Goal: Task Accomplishment & Management: Complete application form

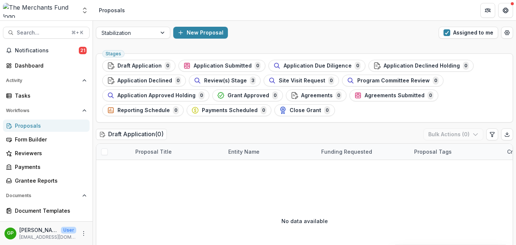
scroll to position [11, 0]
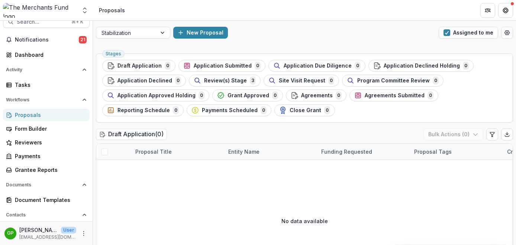
click at [233, 79] on span "Review(s) Stage" at bounding box center [225, 81] width 43 height 6
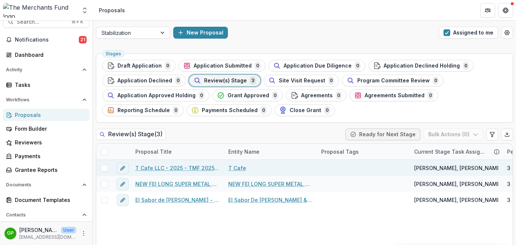
click at [180, 171] on link "T Cafe LLC - 2025 - TMF 2025 Stabilization Grant Program" at bounding box center [177, 168] width 84 height 8
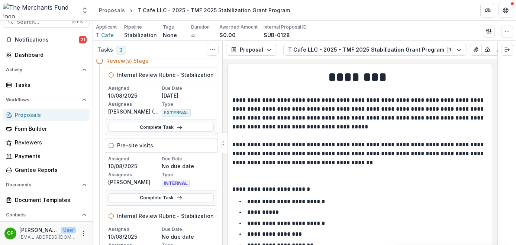
scroll to position [35, 0]
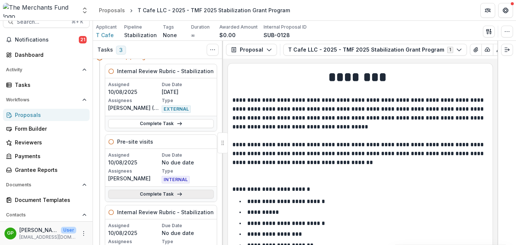
click at [159, 193] on link "Complete Task" at bounding box center [161, 194] width 106 height 9
click at [174, 194] on link "Complete Task" at bounding box center [161, 194] width 106 height 9
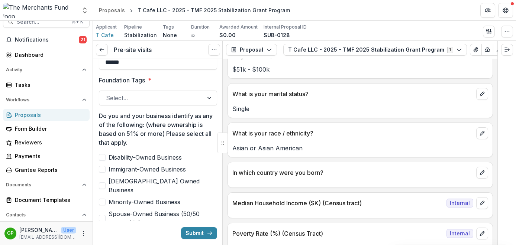
scroll to position [325, 0]
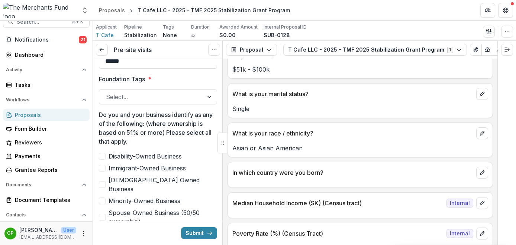
click at [106, 197] on label "Minority-Owned Business" at bounding box center [158, 201] width 118 height 9
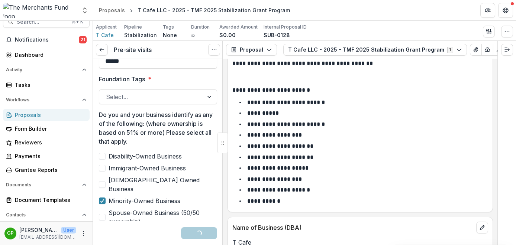
scroll to position [23, 0]
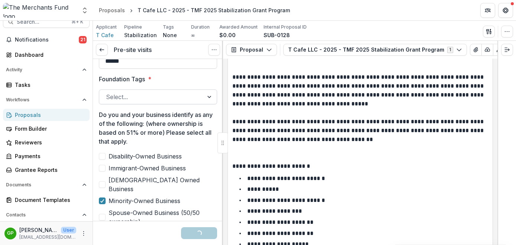
click at [149, 97] on div at bounding box center [151, 97] width 91 height 10
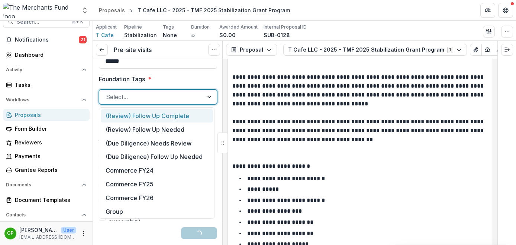
click at [152, 96] on div at bounding box center [151, 97] width 91 height 10
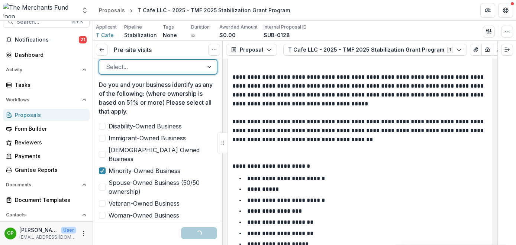
scroll to position [335, 0]
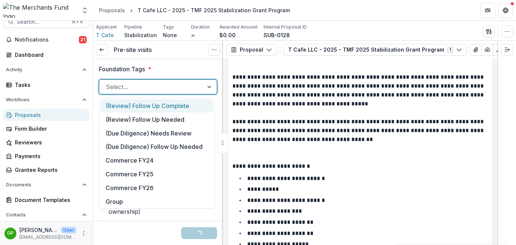
click at [204, 86] on div at bounding box center [209, 87] width 13 height 14
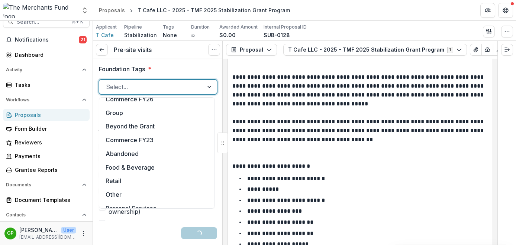
scroll to position [133, 0]
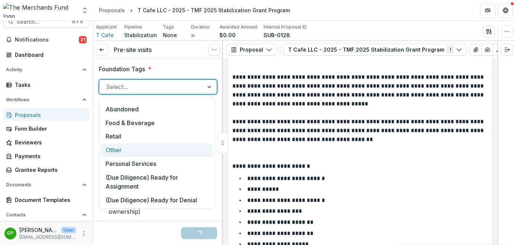
click at [152, 153] on div "Other" at bounding box center [157, 150] width 112 height 14
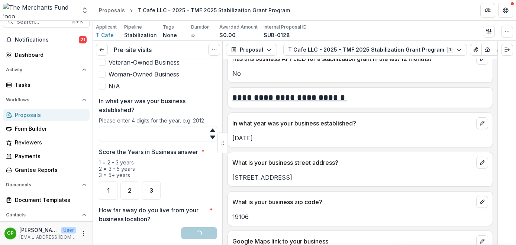
scroll to position [355, 0]
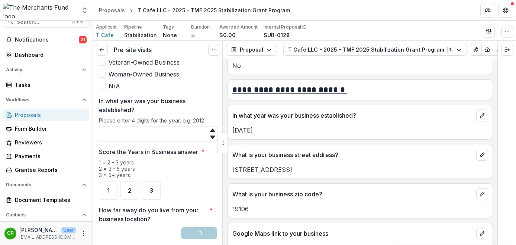
click at [148, 128] on input "In what year was your business established?" at bounding box center [158, 134] width 118 height 15
type input "****"
click at [158, 181] on div "3" at bounding box center [151, 190] width 19 height 19
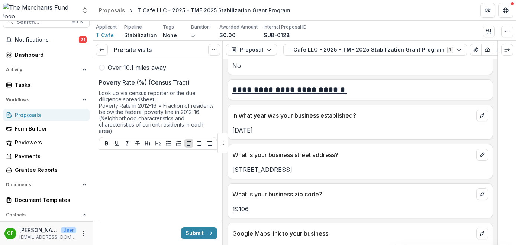
scroll to position [724, 0]
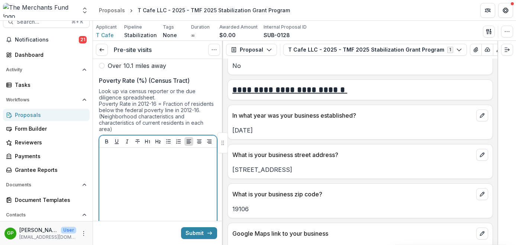
click at [150, 151] on p at bounding box center [158, 155] width 112 height 8
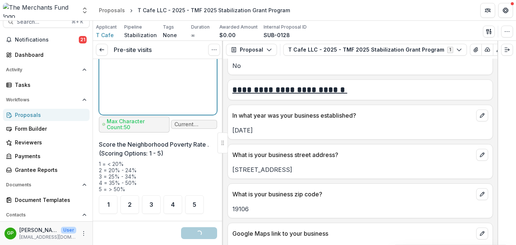
scroll to position [882, 0]
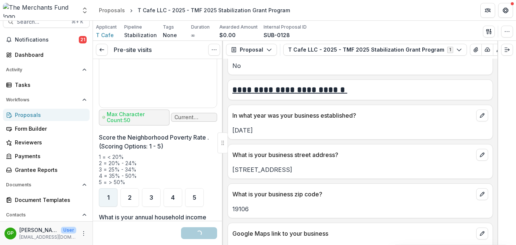
click at [112, 190] on div "1" at bounding box center [108, 197] width 19 height 19
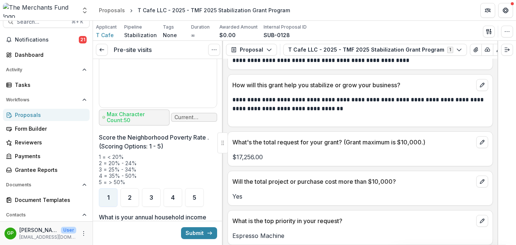
scroll to position [1423, 0]
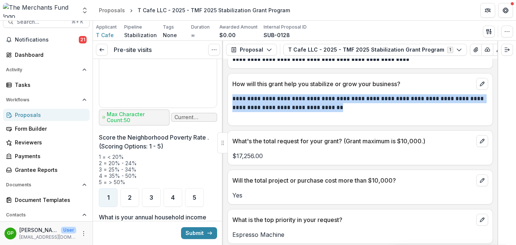
drag, startPoint x: 457, startPoint y: 119, endPoint x: 225, endPoint y: 100, distance: 233.1
click at [225, 100] on div "**********" at bounding box center [360, 152] width 274 height 187
copy p "**********"
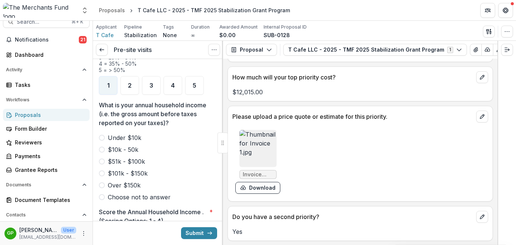
scroll to position [1608, 0]
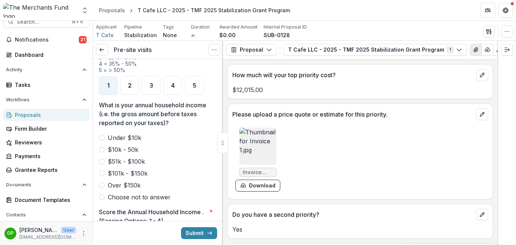
click at [470, 50] on button "View Attached Files" at bounding box center [476, 50] width 12 height 12
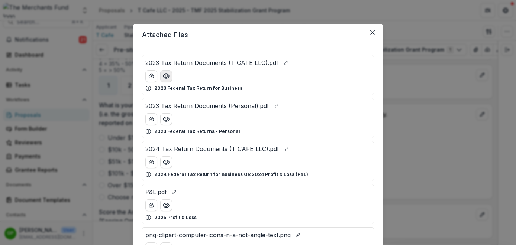
click at [167, 74] on icon "Preview 2023 Tax Return Documents (T CAFE LLC).pdf" at bounding box center [165, 75] width 7 height 7
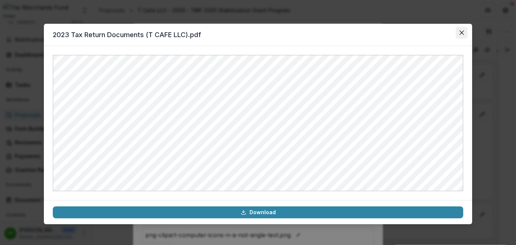
click at [459, 33] on button "Close" at bounding box center [462, 33] width 12 height 12
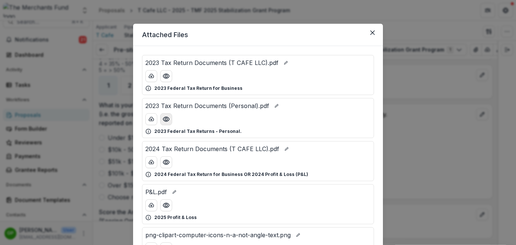
click at [168, 118] on icon "Preview 2023 Tax Return Documents (Personal).pdf" at bounding box center [166, 119] width 6 height 4
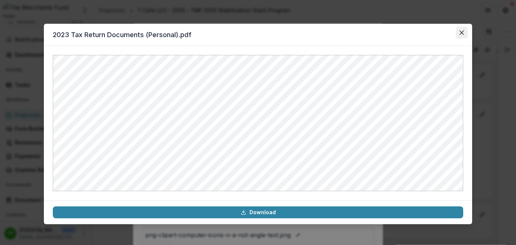
click at [462, 34] on icon "Close" at bounding box center [461, 32] width 4 height 4
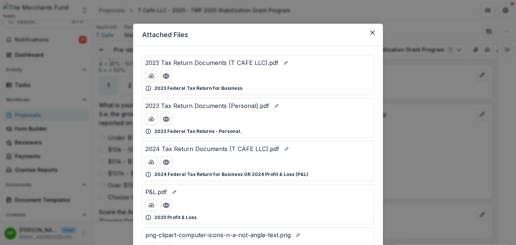
scroll to position [20, 0]
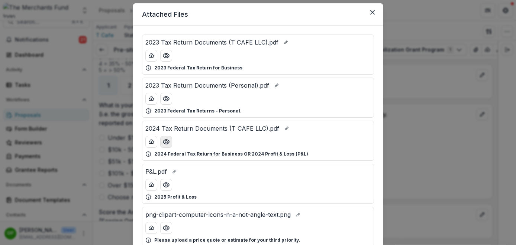
click at [166, 141] on icon "Preview 2024 Tax Return Documents (T CAFE LLC).pdf" at bounding box center [165, 141] width 7 height 7
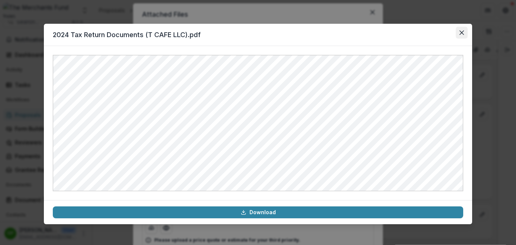
click at [461, 31] on icon "Close" at bounding box center [461, 32] width 4 height 4
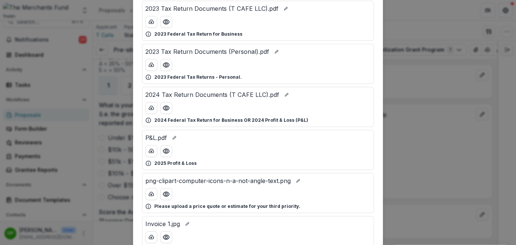
scroll to position [59, 0]
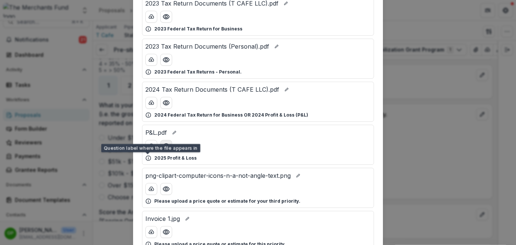
click at [163, 150] on button "Preview P&L.pdf" at bounding box center [166, 146] width 12 height 12
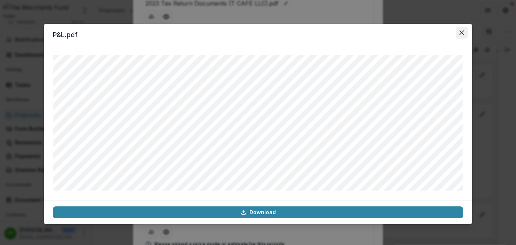
click at [458, 30] on button "Close" at bounding box center [462, 33] width 12 height 12
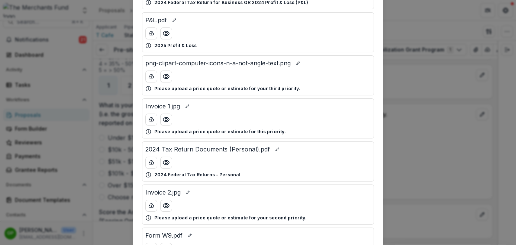
scroll to position [173, 0]
click at [166, 161] on circle "Preview 2024 Tax Return Documents (Personal).pdf" at bounding box center [166, 162] width 2 height 2
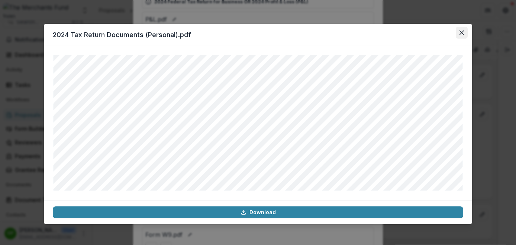
click at [461, 30] on icon "Close" at bounding box center [461, 32] width 4 height 4
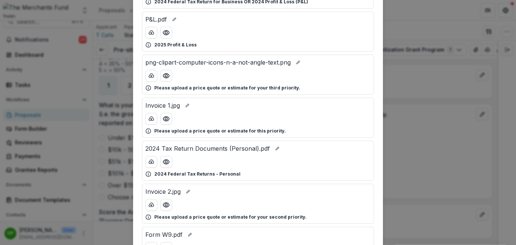
click at [435, 102] on div "Attached Files 2023 Tax Return Documents (T CAFE LLC).pdf 2023 Federal Tax Retu…" at bounding box center [258, 122] width 516 height 245
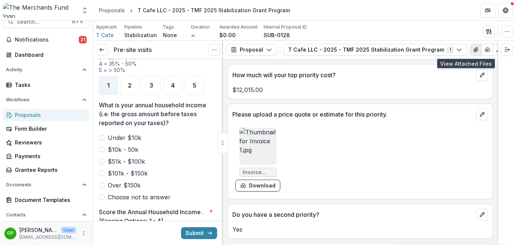
click at [473, 52] on icon "View Attached Files" at bounding box center [476, 50] width 6 height 6
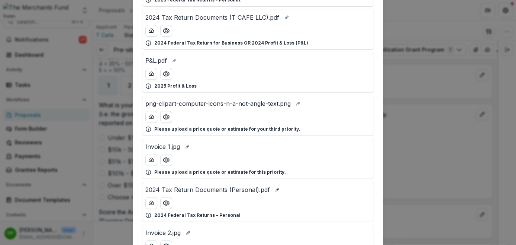
scroll to position [133, 0]
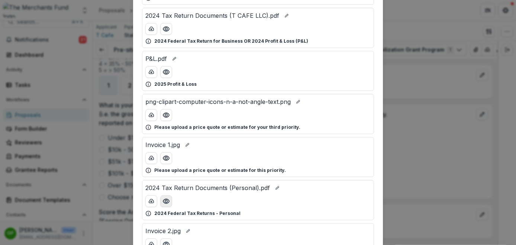
click at [166, 203] on icon "Preview 2024 Tax Return Documents (Personal).pdf" at bounding box center [165, 201] width 7 height 7
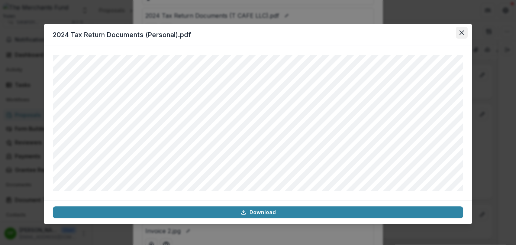
click at [462, 33] on icon "Close" at bounding box center [461, 32] width 4 height 4
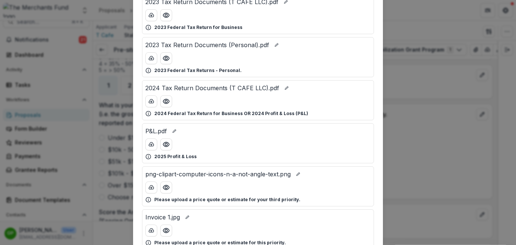
scroll to position [56, 0]
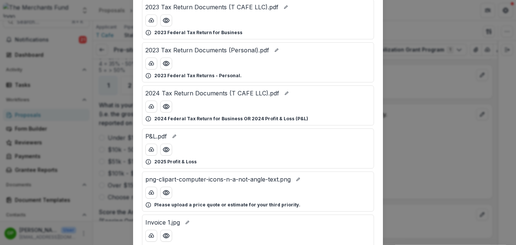
click at [412, 64] on div "Attached Files 2023 Tax Return Documents (T CAFE LLC).pdf 2023 Federal Tax Retu…" at bounding box center [258, 122] width 516 height 245
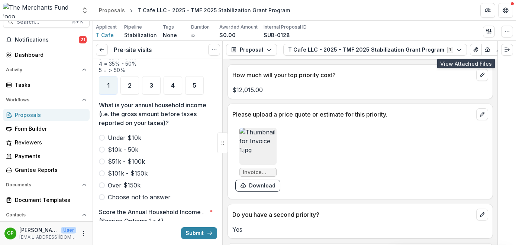
click at [100, 135] on span at bounding box center [102, 138] width 6 height 6
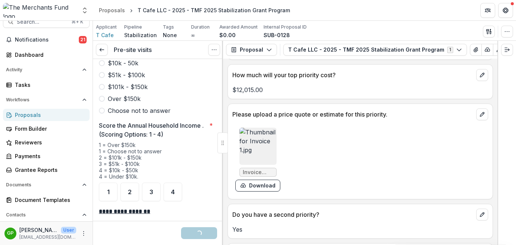
scroll to position [1086, 0]
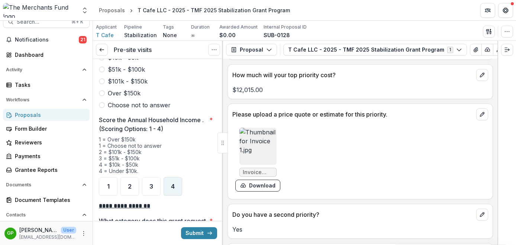
click at [172, 177] on div "4" at bounding box center [173, 186] width 19 height 19
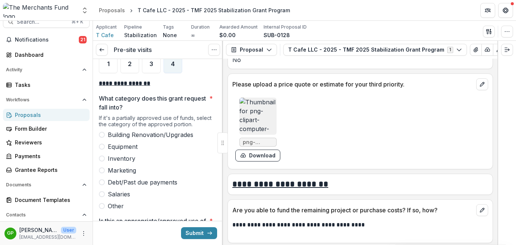
scroll to position [2005, 0]
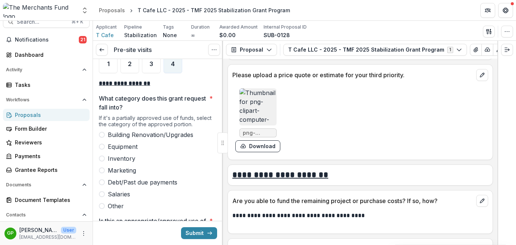
click at [99, 142] on label "Equipment" at bounding box center [158, 146] width 118 height 9
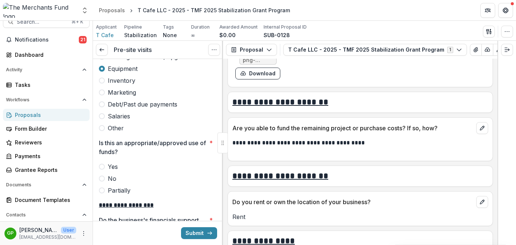
scroll to position [2091, 0]
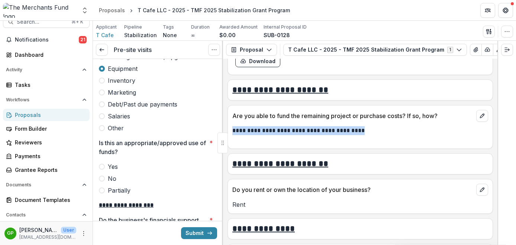
drag, startPoint x: 249, startPoint y: 142, endPoint x: 230, endPoint y: 124, distance: 26.0
click at [230, 124] on div "**********" at bounding box center [360, 133] width 265 height 22
copy p "**********"
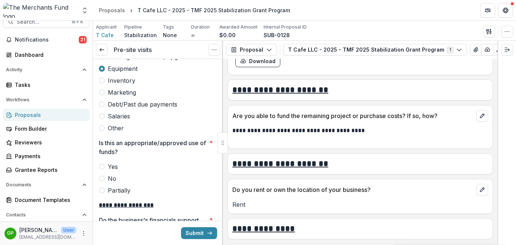
click at [101, 164] on span at bounding box center [102, 167] width 6 height 6
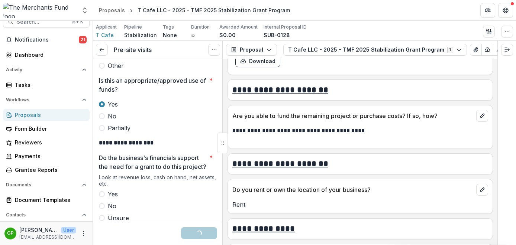
scroll to position [1392, 0]
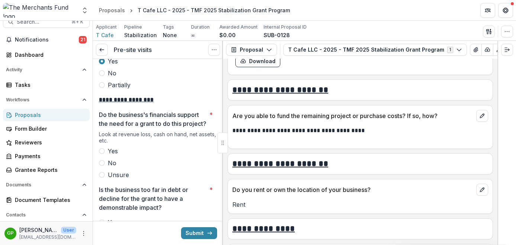
click at [103, 151] on span at bounding box center [102, 151] width 6 height 6
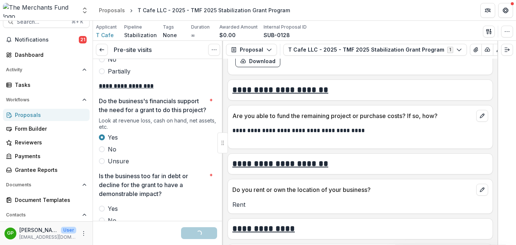
scroll to position [1481, 0]
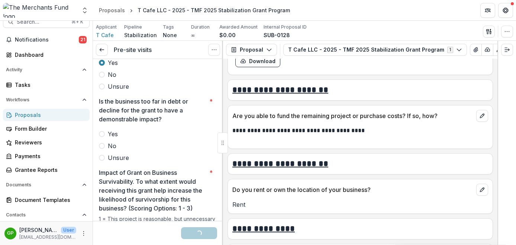
click at [102, 134] on span at bounding box center [102, 134] width 6 height 6
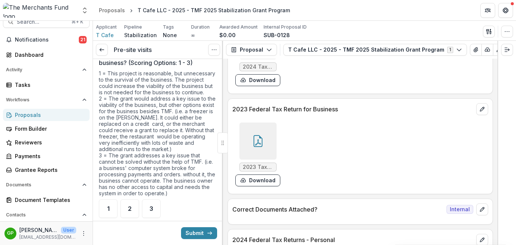
scroll to position [3282, 0]
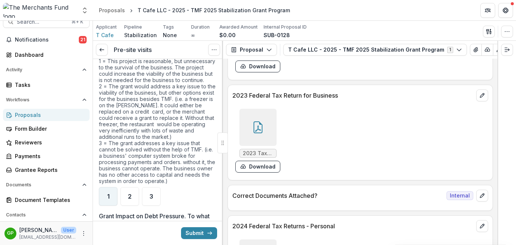
click at [113, 200] on div "1" at bounding box center [108, 196] width 19 height 19
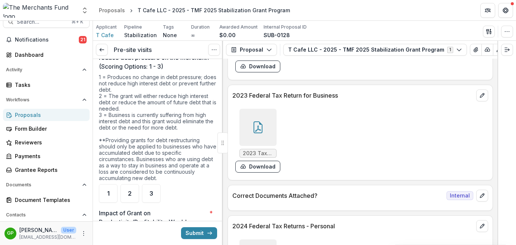
scroll to position [1820, 0]
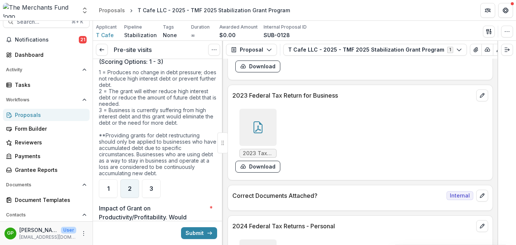
click at [135, 186] on div "2" at bounding box center [129, 189] width 19 height 19
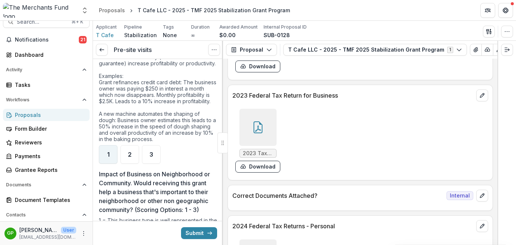
scroll to position [2044, 0]
click at [108, 157] on span "1" at bounding box center [108, 154] width 3 height 6
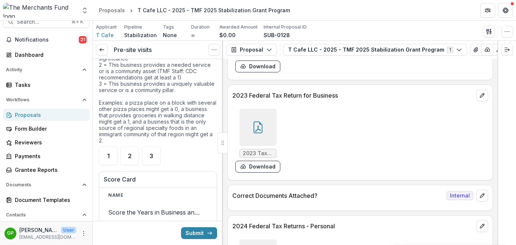
scroll to position [2226, 0]
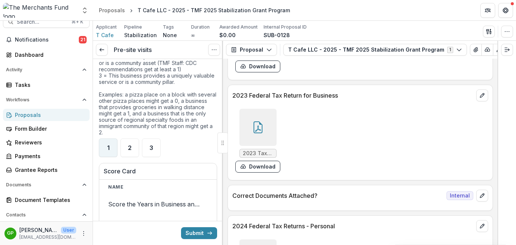
click at [112, 157] on div "1" at bounding box center [108, 148] width 19 height 19
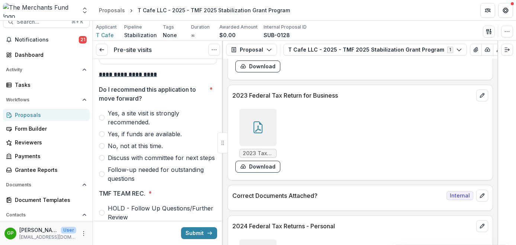
scroll to position [2517, 0]
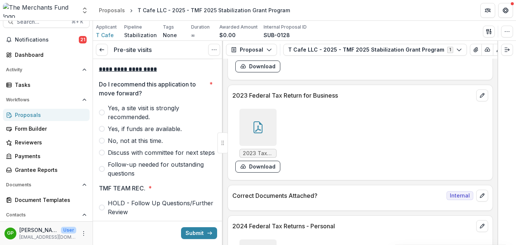
click at [104, 144] on span at bounding box center [102, 141] width 6 height 6
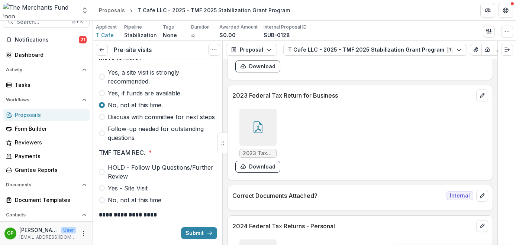
scroll to position [2656, 0]
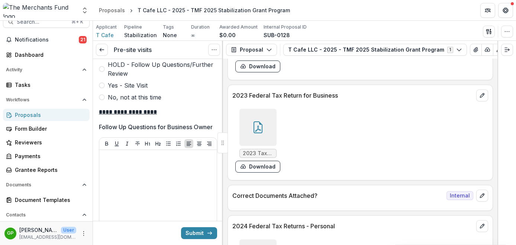
click at [106, 102] on label "No, not at this time" at bounding box center [158, 97] width 118 height 9
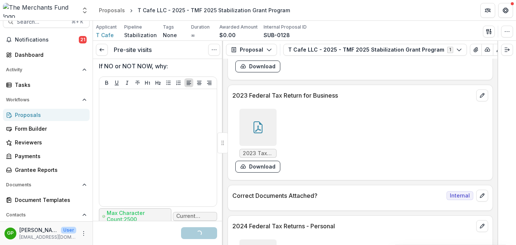
scroll to position [2938, 0]
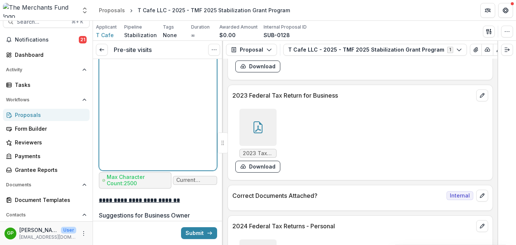
click at [130, 106] on div at bounding box center [158, 112] width 112 height 112
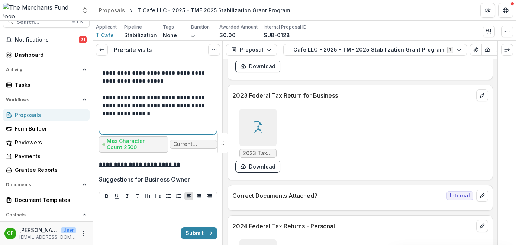
scroll to position [2974, 0]
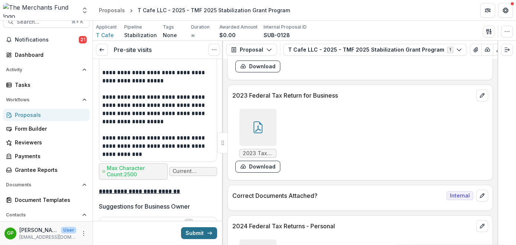
click at [189, 234] on button "Submit" at bounding box center [199, 233] width 36 height 12
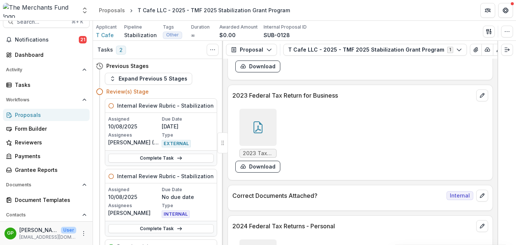
click at [41, 118] on div "Proposals" at bounding box center [49, 115] width 69 height 8
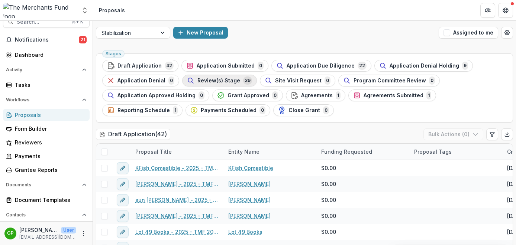
click at [221, 78] on span "Review(s) Stage" at bounding box center [218, 81] width 43 height 6
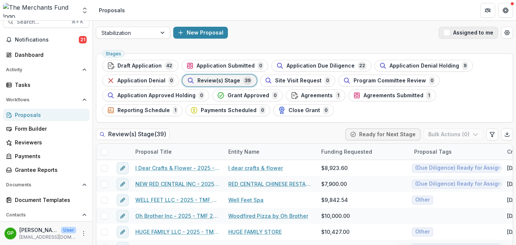
click at [451, 34] on button "Assigned to me" at bounding box center [468, 33] width 59 height 12
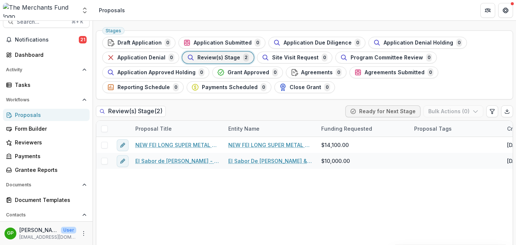
scroll to position [23, 0]
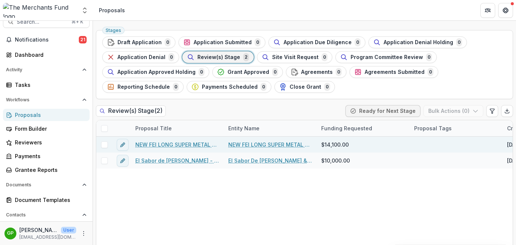
click at [182, 145] on link "NEW FEI LONG SUPER METAL LLC - 2025 - TMF 2025 Stabilization Grant Program" at bounding box center [177, 145] width 84 height 8
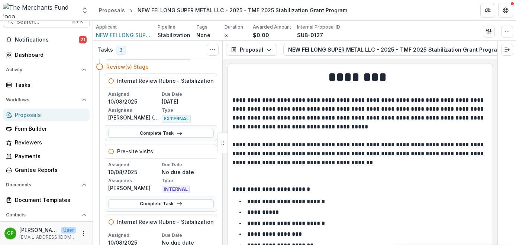
scroll to position [26, 0]
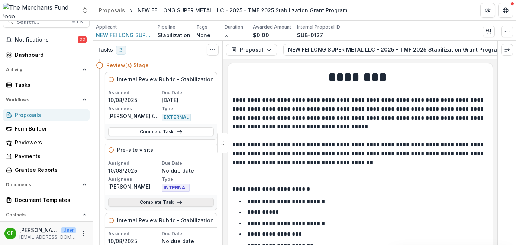
click at [164, 205] on link "Complete Task" at bounding box center [161, 202] width 106 height 9
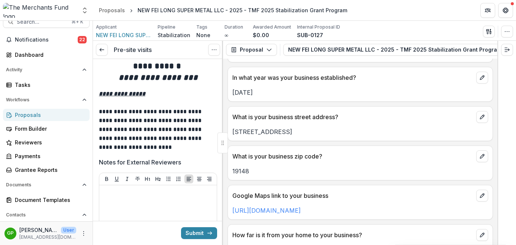
scroll to position [394, 0]
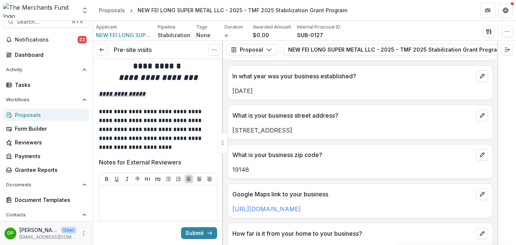
drag, startPoint x: 298, startPoint y: 130, endPoint x: 228, endPoint y: 127, distance: 70.7
click at [228, 127] on div "[STREET_ADDRESS]" at bounding box center [360, 128] width 265 height 13
copy p "[STREET_ADDRESS]"
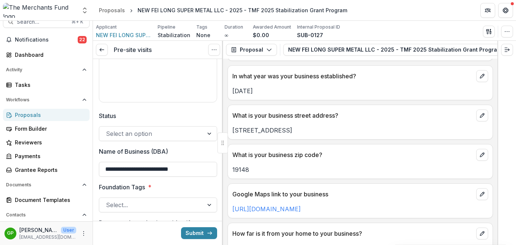
scroll to position [232, 0]
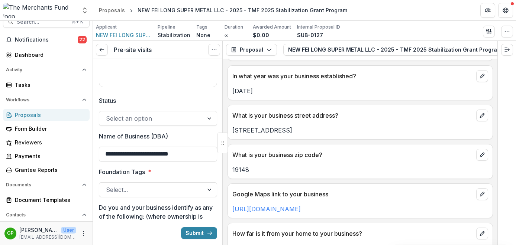
click at [143, 122] on div at bounding box center [151, 118] width 91 height 10
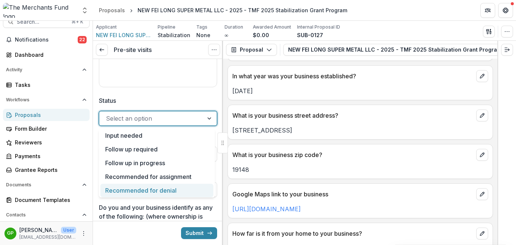
click at [148, 190] on div "Recommended for denial" at bounding box center [156, 191] width 113 height 14
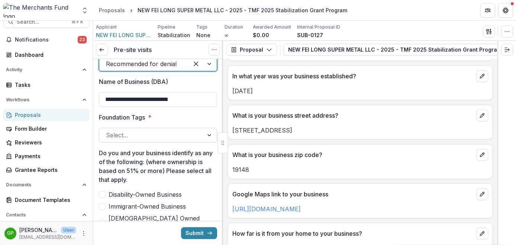
scroll to position [288, 0]
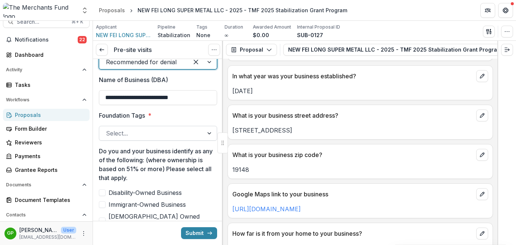
click at [154, 131] on div at bounding box center [151, 133] width 91 height 10
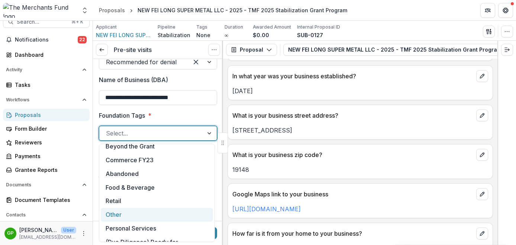
scroll to position [116, 0]
click at [134, 211] on div "Other" at bounding box center [157, 214] width 112 height 14
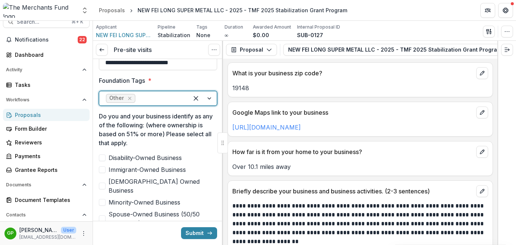
scroll to position [488, 0]
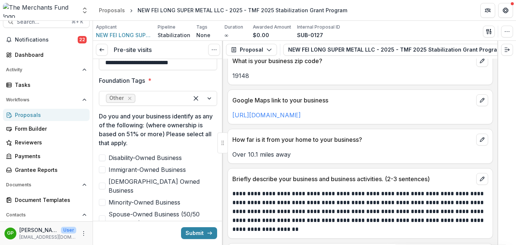
drag, startPoint x: 278, startPoint y: 135, endPoint x: 239, endPoint y: 1, distance: 139.8
click at [0, 0] on div "**********" at bounding box center [258, 122] width 516 height 245
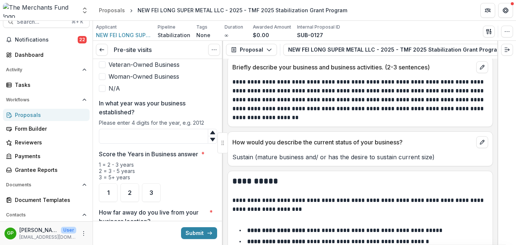
scroll to position [504, 0]
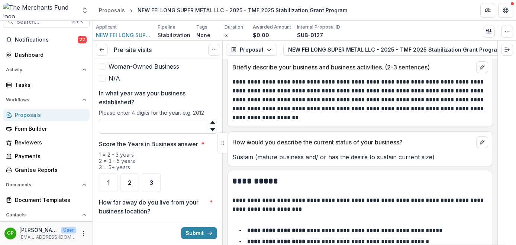
click at [146, 122] on input "In what year was your business established?" at bounding box center [158, 126] width 118 height 15
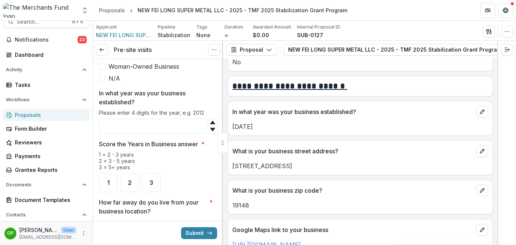
scroll to position [367, 0]
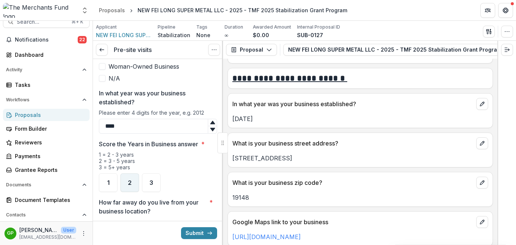
type input "****"
click at [132, 174] on div "2" at bounding box center [129, 183] width 19 height 19
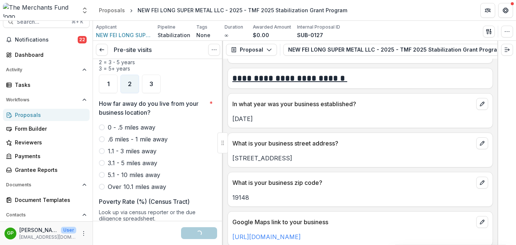
scroll to position [611, 0]
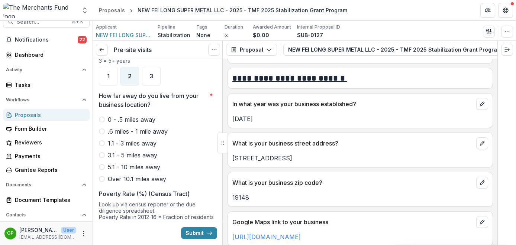
click at [104, 176] on span at bounding box center [102, 179] width 6 height 6
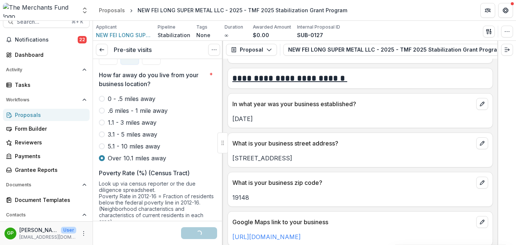
scroll to position [700, 0]
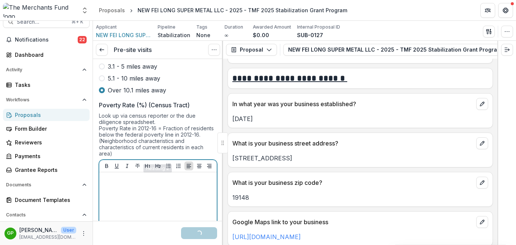
click at [155, 184] on div at bounding box center [158, 231] width 112 height 112
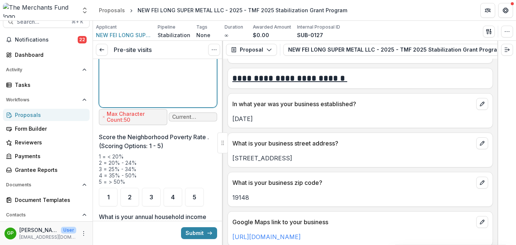
scroll to position [913, 0]
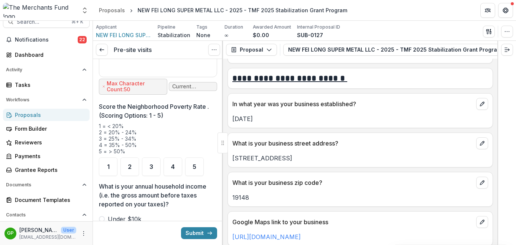
click at [104, 212] on div "What is your annual household income (i.e. the gross amount before taxes report…" at bounding box center [158, 232] width 118 height 101
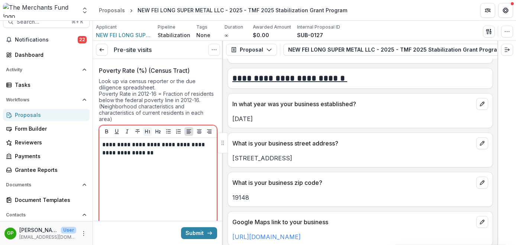
scroll to position [725, 0]
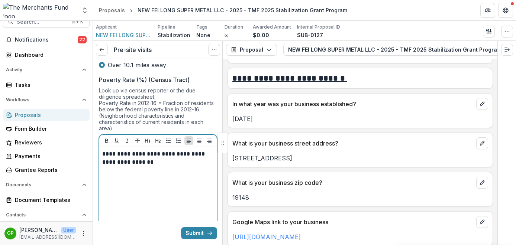
drag, startPoint x: 120, startPoint y: 146, endPoint x: 167, endPoint y: 147, distance: 46.5
click at [167, 150] on p "**********" at bounding box center [156, 158] width 109 height 16
drag, startPoint x: 185, startPoint y: 146, endPoint x: 158, endPoint y: 145, distance: 26.4
click at [158, 150] on p "**********" at bounding box center [156, 158] width 109 height 16
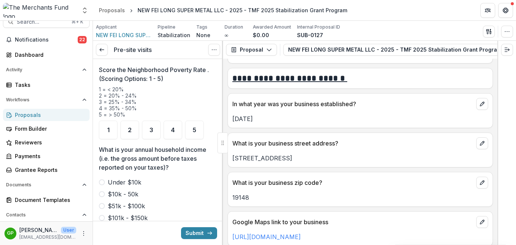
scroll to position [971, 0]
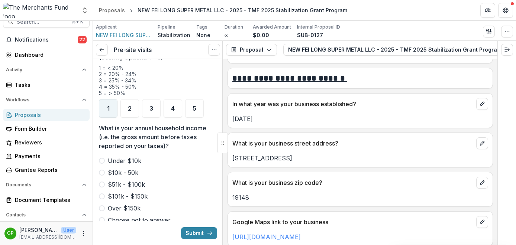
click at [103, 99] on div "1" at bounding box center [108, 108] width 19 height 19
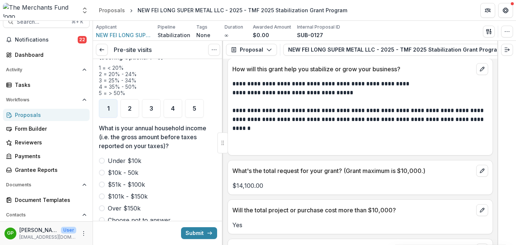
scroll to position [1655, 0]
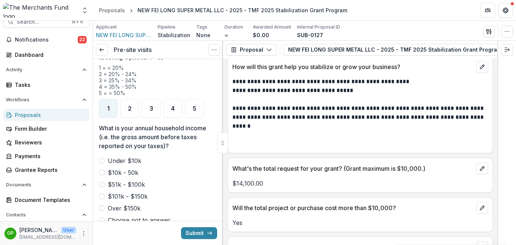
click at [268, 149] on p "**********" at bounding box center [359, 126] width 254 height 45
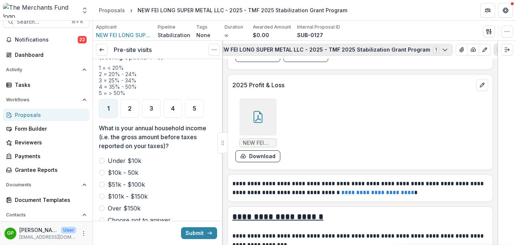
scroll to position [0, 84]
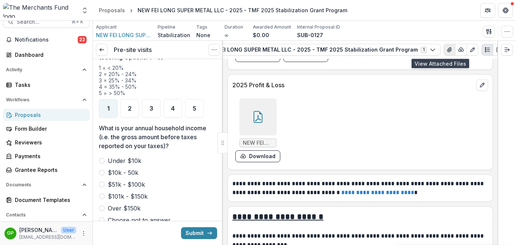
click at [447, 51] on icon "View Attached Files" at bounding box center [449, 50] width 4 height 4
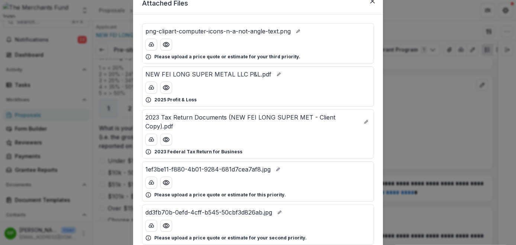
scroll to position [0, 0]
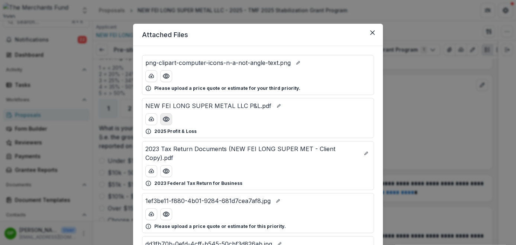
click at [169, 119] on button "Preview NEW FEI LONG SUPER METAL LLC P&L.pdf" at bounding box center [166, 119] width 12 height 12
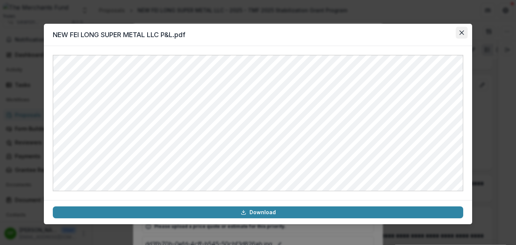
click at [464, 31] on button "Close" at bounding box center [462, 33] width 12 height 12
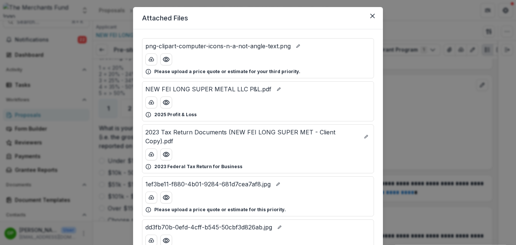
scroll to position [17, 0]
click at [168, 146] on div "2023 Tax Return Documents (NEW FEI LONG SUPER MET - Client Copy).pdf 2023 Feder…" at bounding box center [258, 148] width 232 height 49
click at [168, 154] on icon "Preview 2023 Tax Return Documents (NEW FEI LONG SUPER MET - Client Copy).pdf" at bounding box center [166, 154] width 6 height 4
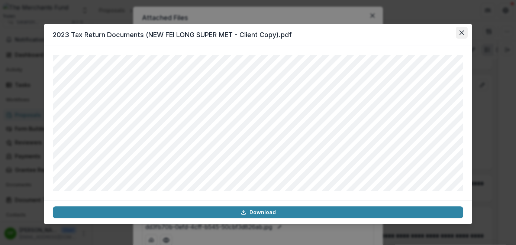
click at [461, 31] on icon "Close" at bounding box center [461, 32] width 4 height 4
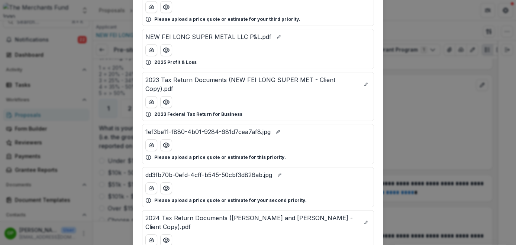
scroll to position [70, 0]
click at [167, 143] on icon "Preview 1ef3be11-f880-4b01-9284-681d7cea7af8.jpg" at bounding box center [165, 144] width 7 height 7
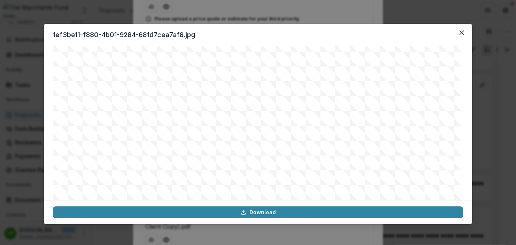
scroll to position [28, 0]
click at [465, 35] on button "Close" at bounding box center [462, 33] width 12 height 12
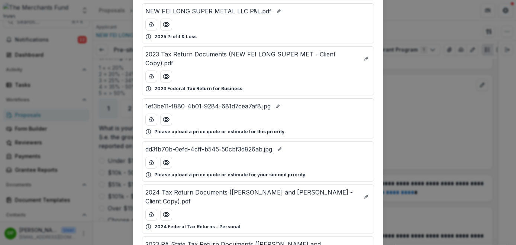
scroll to position [95, 0]
click at [166, 162] on circle "Preview dd3fb70b-0efd-4cff-b545-50cbf3d826ab.jpg" at bounding box center [166, 162] width 2 height 2
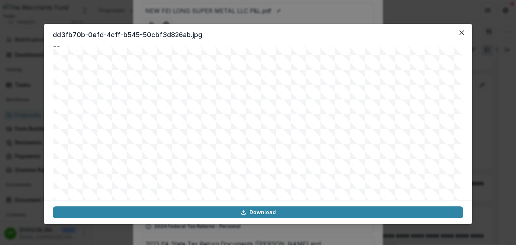
scroll to position [0, 0]
click at [460, 34] on icon "Close" at bounding box center [461, 32] width 4 height 4
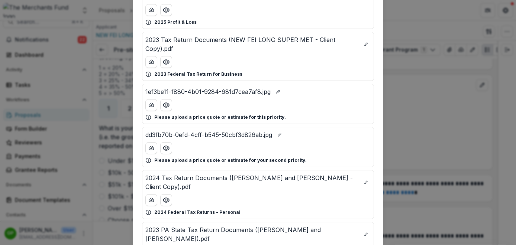
scroll to position [116, 0]
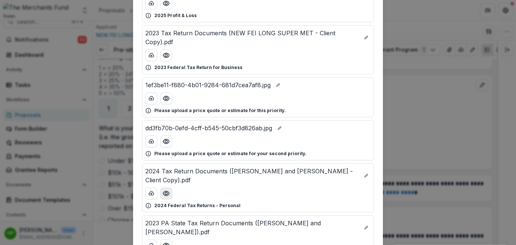
click at [168, 190] on icon "Preview 2024 Tax Return Documents (Lu Duanjin and Jin Yan Xu - Client Copy).pdf" at bounding box center [165, 193] width 7 height 7
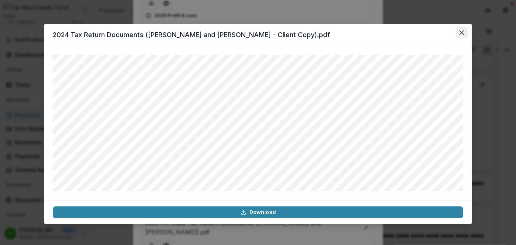
click at [463, 33] on icon "Close" at bounding box center [461, 32] width 4 height 4
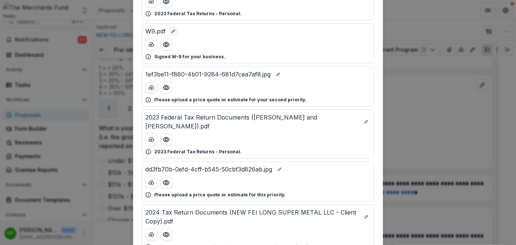
scroll to position [363, 0]
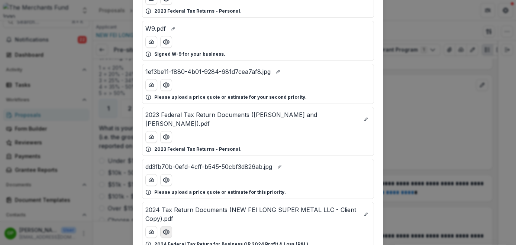
click at [166, 229] on icon "Preview 2024 Tax Return Documents (NEW FEI LONG SUPER METAL LLC - Client Copy).…" at bounding box center [165, 232] width 7 height 7
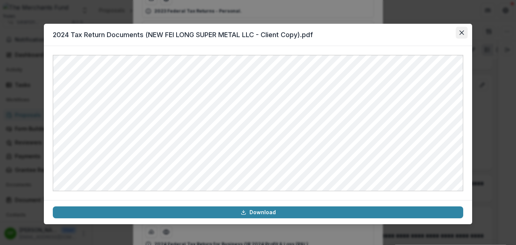
click at [462, 37] on button "Close" at bounding box center [462, 33] width 12 height 12
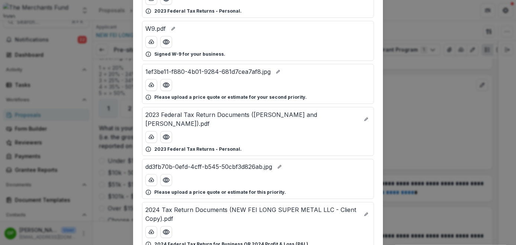
click at [406, 76] on div "Attached Files png-clipart-computer-icons-n-a-not-angle-text.png Please upload …" at bounding box center [258, 122] width 516 height 245
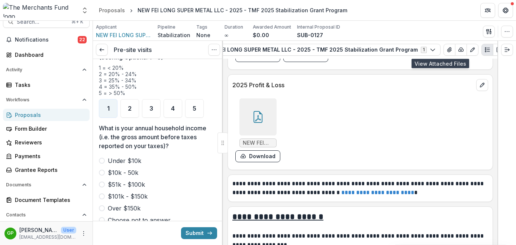
click at [104, 170] on span at bounding box center [102, 173] width 6 height 6
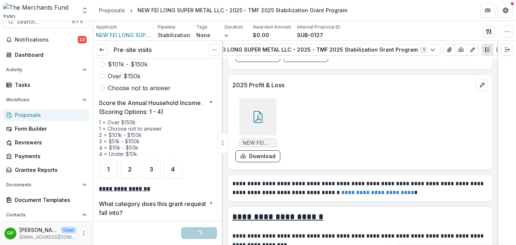
scroll to position [1101, 0]
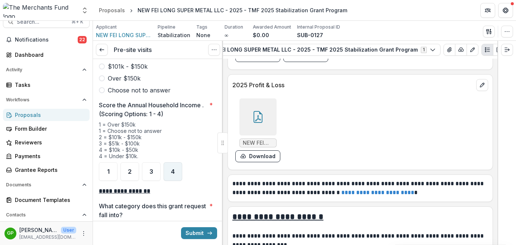
click at [169, 162] on div "4" at bounding box center [173, 171] width 19 height 19
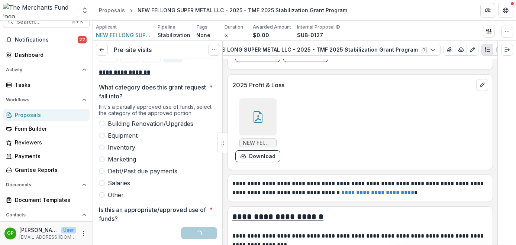
scroll to position [1223, 0]
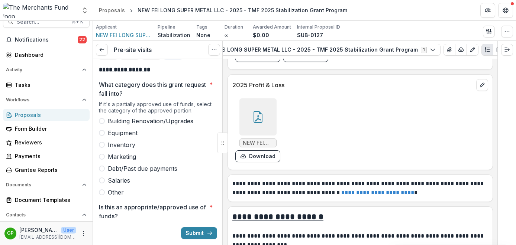
click at [102, 118] on span at bounding box center [102, 121] width 6 height 6
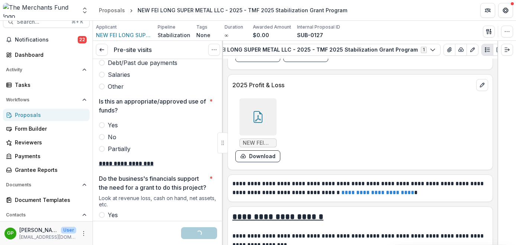
scroll to position [1334, 0]
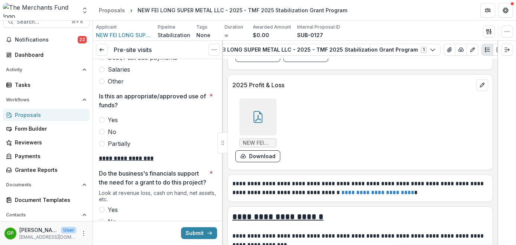
click at [101, 117] on span at bounding box center [102, 120] width 6 height 6
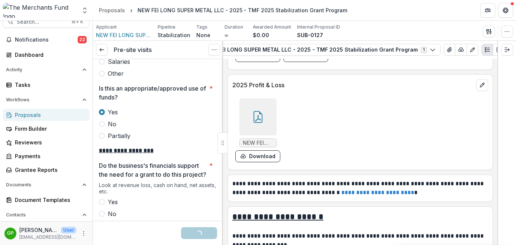
scroll to position [1426, 0]
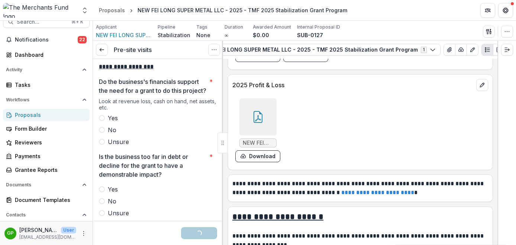
click at [103, 120] on span at bounding box center [102, 118] width 6 height 6
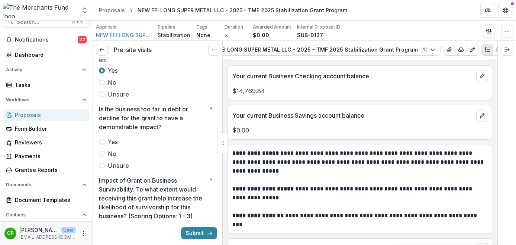
scroll to position [1473, 0]
click at [103, 153] on span at bounding box center [102, 154] width 6 height 6
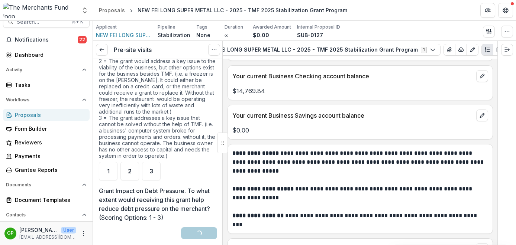
scroll to position [1680, 0]
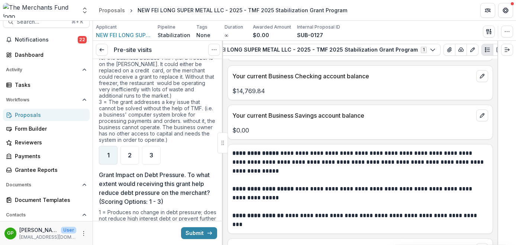
click at [111, 148] on div "1" at bounding box center [108, 155] width 19 height 19
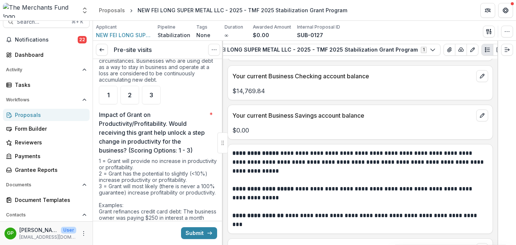
scroll to position [1919, 0]
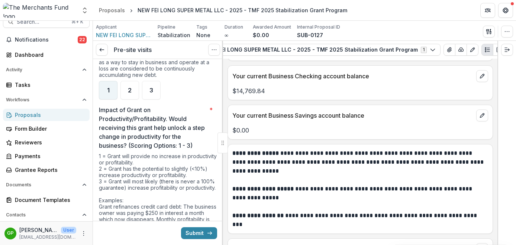
click at [110, 93] on div "1" at bounding box center [108, 90] width 19 height 19
click at [134, 90] on div "2" at bounding box center [129, 90] width 19 height 19
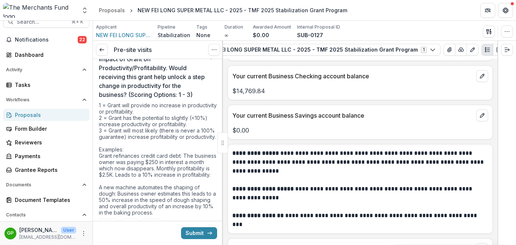
scroll to position [2075, 0]
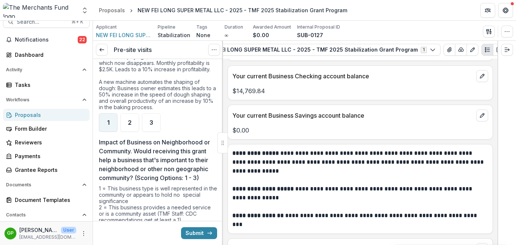
click at [107, 126] on div "1" at bounding box center [108, 122] width 19 height 19
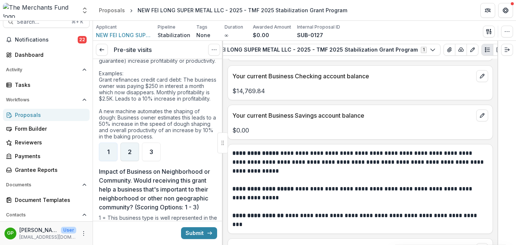
scroll to position [2053, 0]
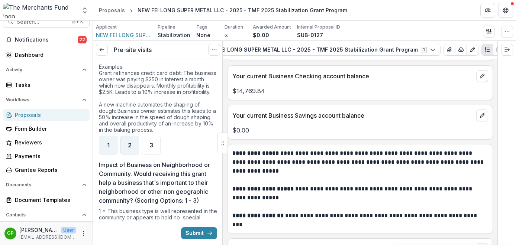
click at [128, 155] on div "2" at bounding box center [129, 145] width 19 height 19
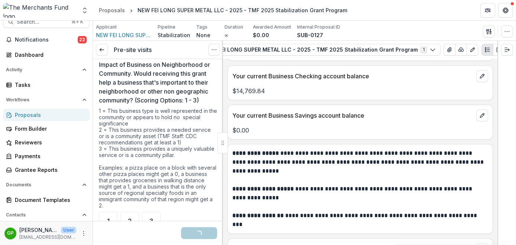
scroll to position [2212, 0]
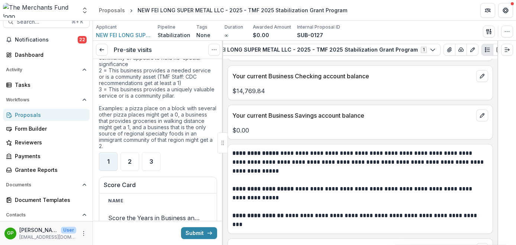
click at [107, 171] on div "1" at bounding box center [108, 161] width 19 height 19
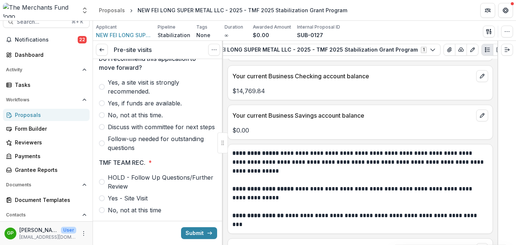
scroll to position [2557, 0]
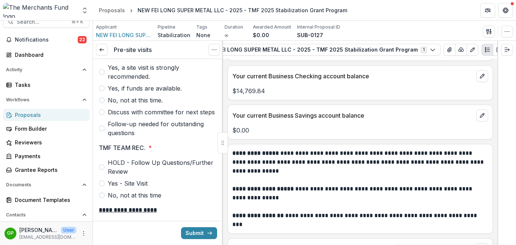
click at [103, 105] on label "No, not at this time." at bounding box center [158, 100] width 118 height 9
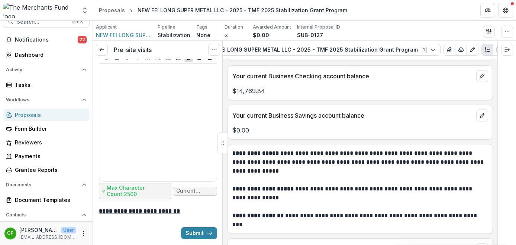
scroll to position [2928, 0]
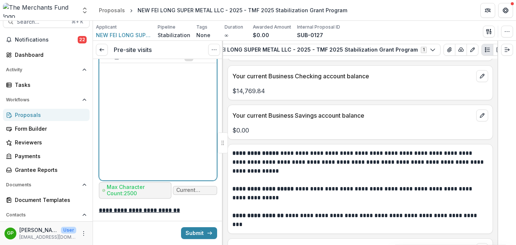
click at [129, 74] on p at bounding box center [158, 70] width 112 height 8
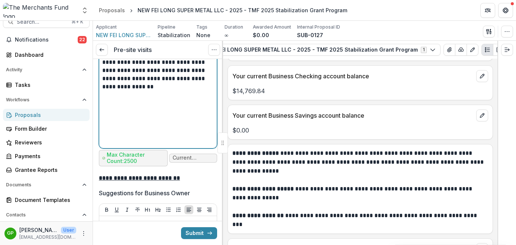
scroll to position [2961, 0]
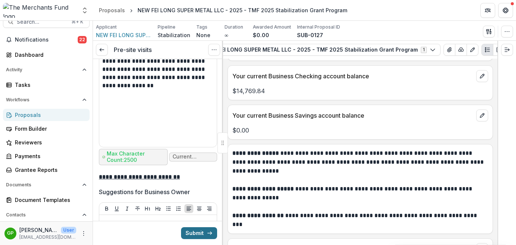
click at [199, 232] on button "Submit" at bounding box center [199, 233] width 36 height 12
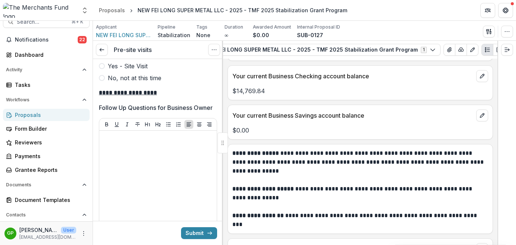
scroll to position [2629, 0]
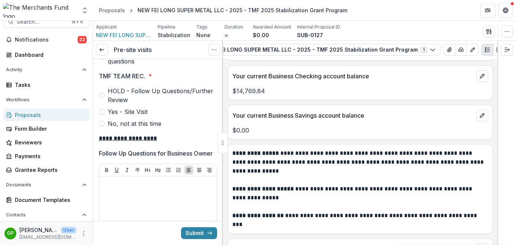
click at [101, 127] on span at bounding box center [102, 124] width 6 height 6
click at [191, 237] on button "Submit" at bounding box center [199, 233] width 36 height 12
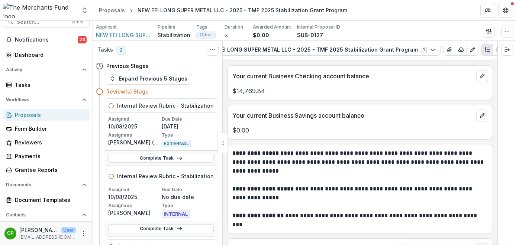
click at [37, 113] on div "Proposals" at bounding box center [49, 115] width 69 height 8
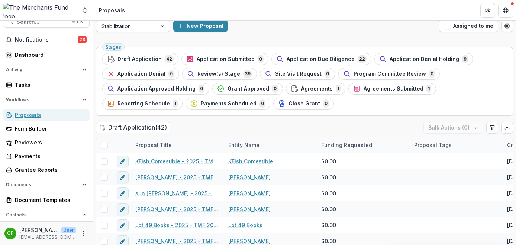
scroll to position [8, 0]
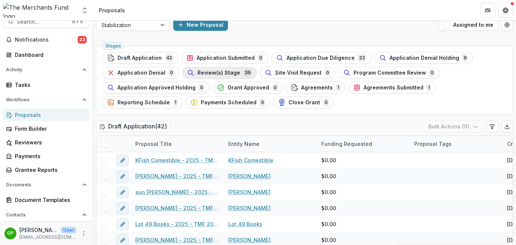
click at [201, 69] on div "Review(s) Stage 39" at bounding box center [219, 73] width 65 height 8
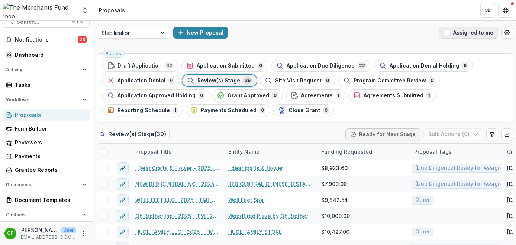
click at [448, 34] on span "button" at bounding box center [446, 32] width 7 height 7
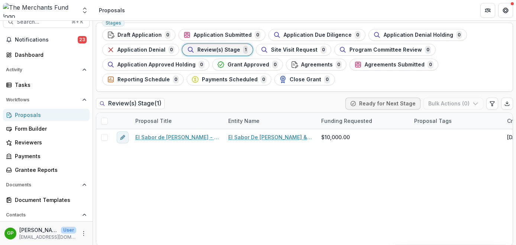
scroll to position [32, 0]
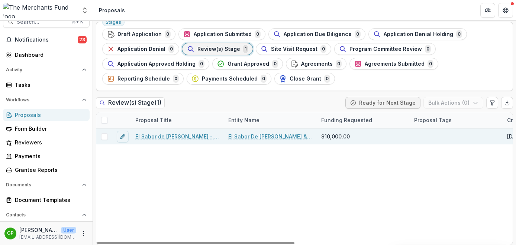
click at [196, 137] on link "El Sabor de [PERSON_NAME] - 2025 - TMF 2025 Stabilization Grant Program" at bounding box center [177, 137] width 84 height 8
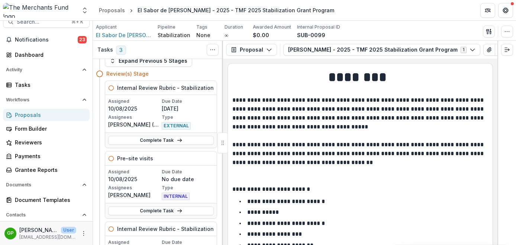
scroll to position [25, 0]
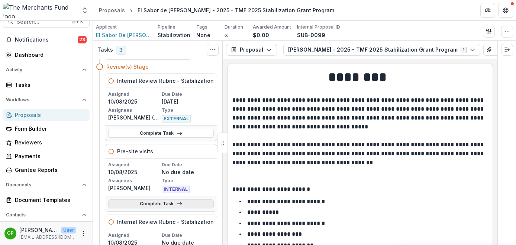
click at [157, 204] on link "Complete Task" at bounding box center [161, 204] width 106 height 9
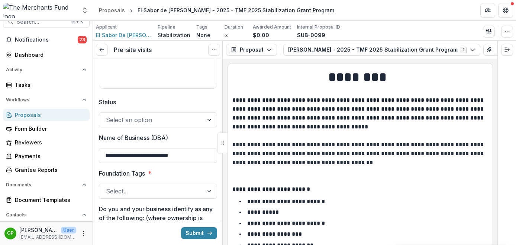
scroll to position [255, 0]
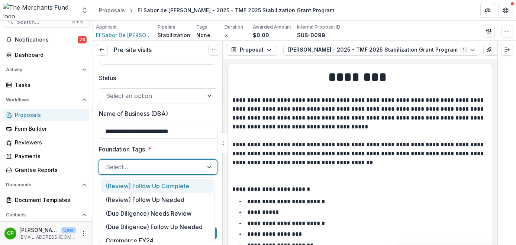
click at [175, 167] on div at bounding box center [151, 167] width 91 height 10
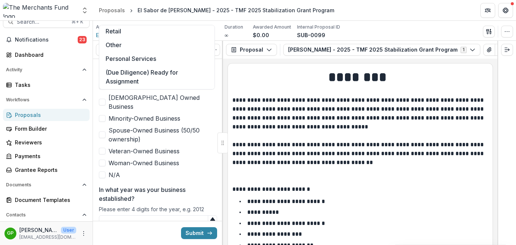
scroll to position [170, 0]
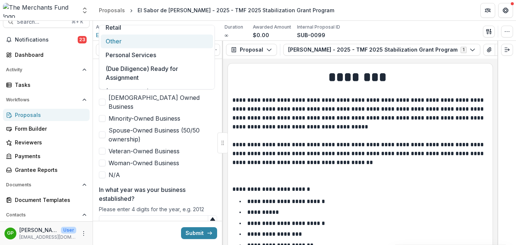
click at [152, 43] on div "Other" at bounding box center [157, 42] width 112 height 14
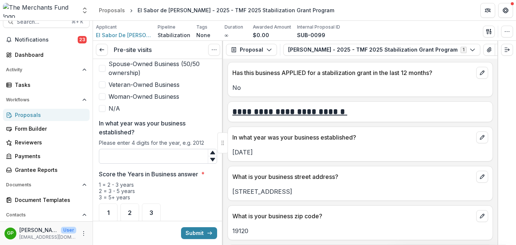
scroll to position [474, 0]
click at [152, 149] on input "In what year was your business established?" at bounding box center [158, 156] width 118 height 15
type input "****"
click at [153, 203] on div "3" at bounding box center [151, 212] width 19 height 19
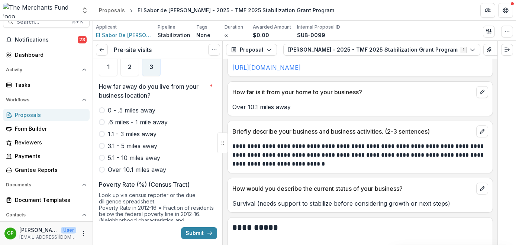
scroll to position [538, 0]
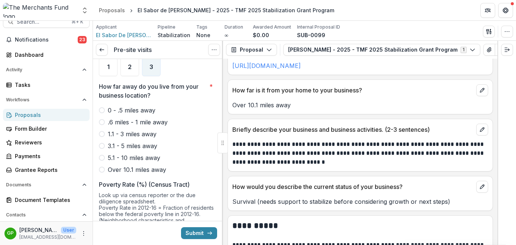
click at [104, 167] on span at bounding box center [102, 170] width 6 height 6
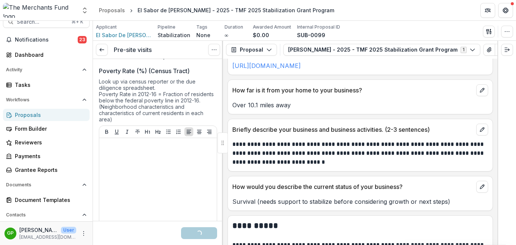
scroll to position [775, 0]
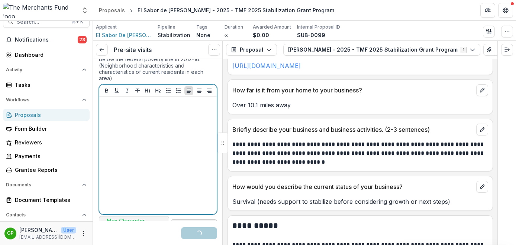
click at [130, 124] on div at bounding box center [158, 156] width 112 height 112
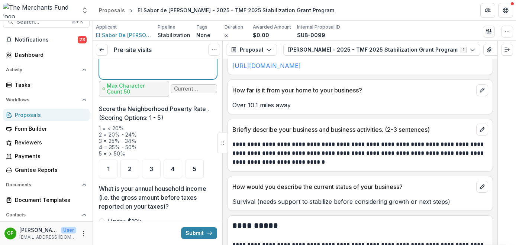
scroll to position [912, 0]
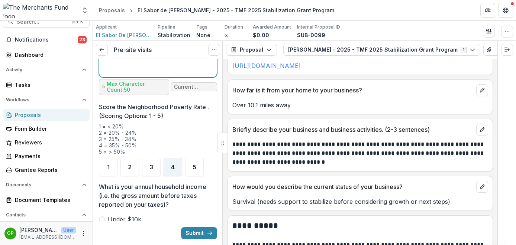
click at [171, 164] on span "4" at bounding box center [173, 167] width 4 height 6
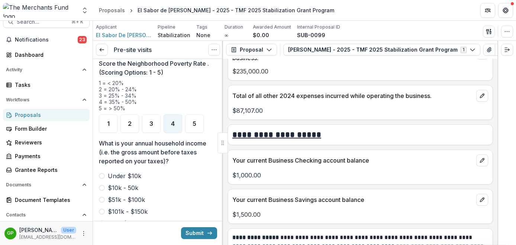
scroll to position [2731, 0]
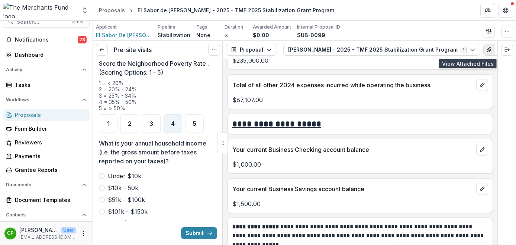
click at [483, 48] on button "View Attached Files" at bounding box center [489, 50] width 12 height 12
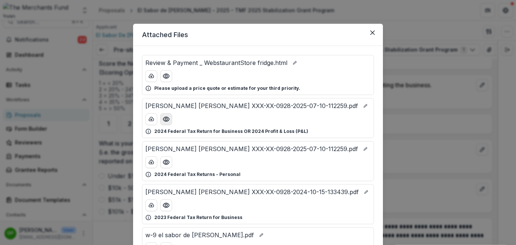
click at [165, 117] on icon "Preview JOHN CUERO MARY SOTO XXX-XX-0928-2025-07-10-112259.pdf" at bounding box center [165, 119] width 7 height 7
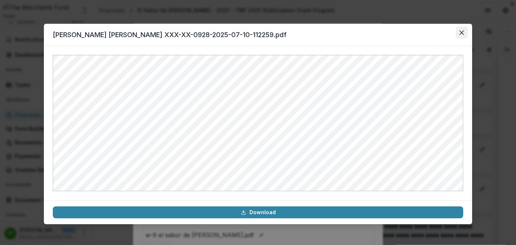
click at [464, 34] on icon "Close" at bounding box center [461, 32] width 4 height 4
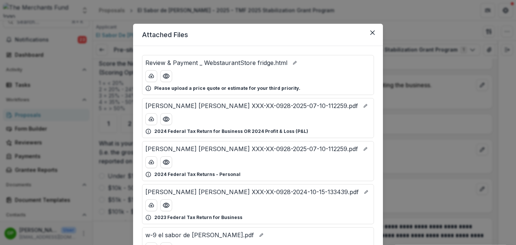
click at [115, 146] on div "Attached Files Review & Payment _ WebstaurantStore fridge.html Please upload a …" at bounding box center [258, 122] width 516 height 245
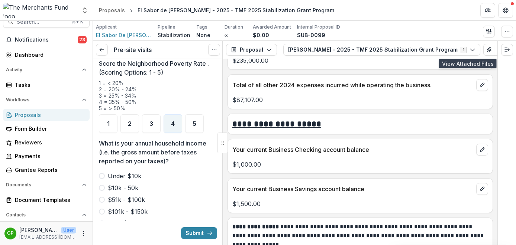
click at [101, 196] on label "$51k - $100k" at bounding box center [158, 200] width 118 height 9
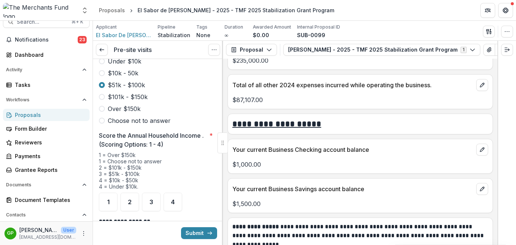
scroll to position [1077, 0]
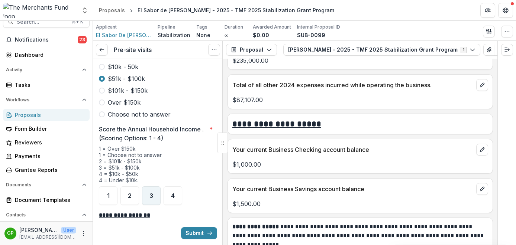
click at [154, 187] on div "3" at bounding box center [151, 196] width 19 height 19
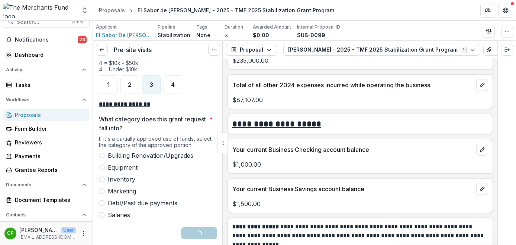
scroll to position [1194, 0]
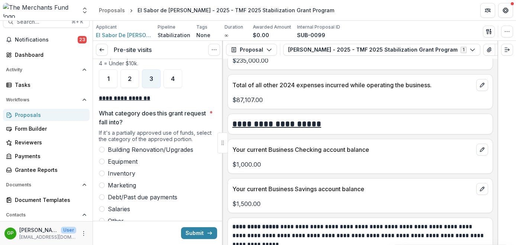
click at [100, 159] on span at bounding box center [102, 162] width 6 height 6
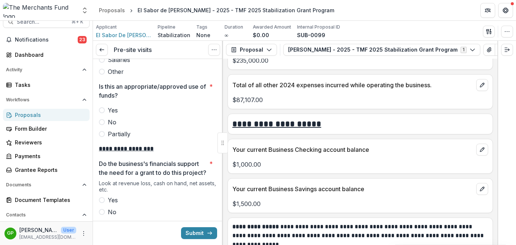
scroll to position [1344, 0]
click at [104, 107] on span at bounding box center [102, 110] width 6 height 6
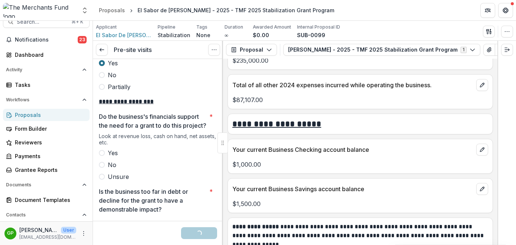
scroll to position [1391, 0]
click at [103, 153] on span at bounding box center [102, 153] width 6 height 6
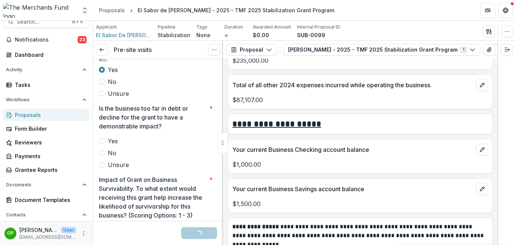
scroll to position [1475, 0]
click at [104, 153] on span at bounding box center [102, 152] width 6 height 6
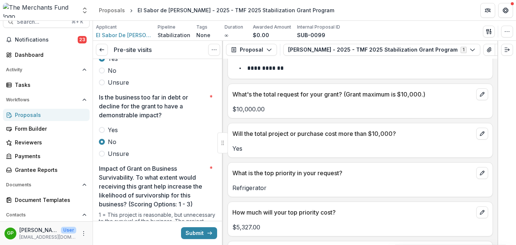
scroll to position [1504, 0]
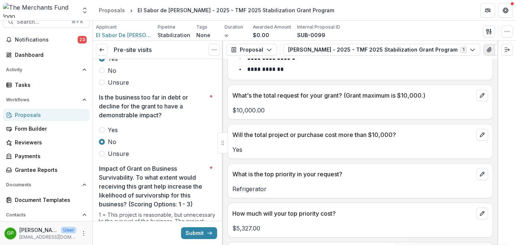
click at [487, 51] on icon "View Attached Files" at bounding box center [489, 50] width 4 height 4
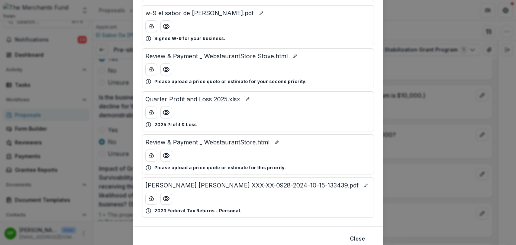
scroll to position [222, 0]
click at [165, 114] on circle "Preview Quarter Profit and Loss 2025.xlsx" at bounding box center [166, 113] width 2 height 2
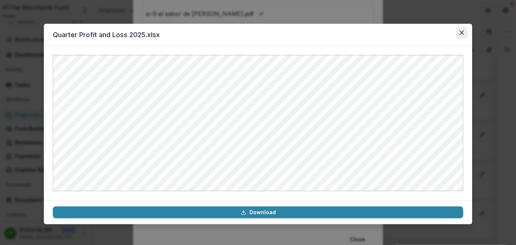
click at [459, 32] on icon "Close" at bounding box center [461, 32] width 4 height 4
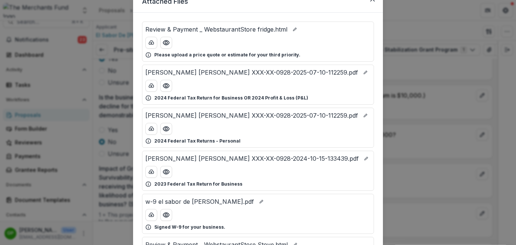
scroll to position [31, 0]
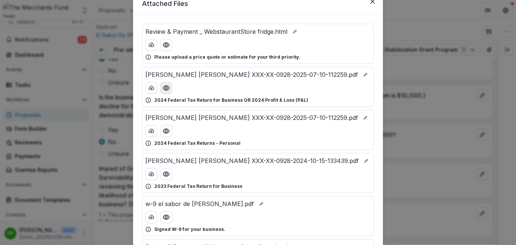
click at [162, 86] on icon "Preview JOHN CUERO MARY SOTO XXX-XX-0928-2025-07-10-112259.pdf" at bounding box center [165, 87] width 7 height 7
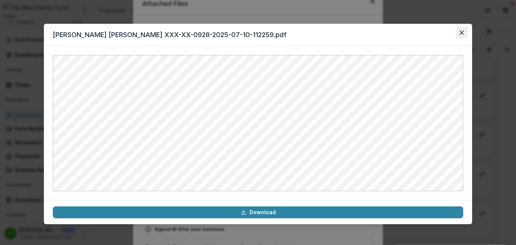
click at [463, 33] on icon "Close" at bounding box center [461, 32] width 4 height 4
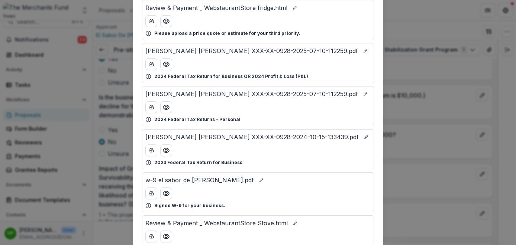
scroll to position [56, 0]
click at [415, 141] on div "Attached Files Review & Payment _ WebstaurantStore fridge.html Please upload a …" at bounding box center [258, 122] width 516 height 245
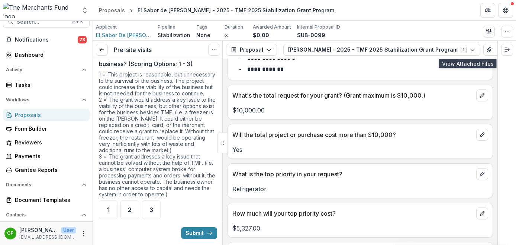
scroll to position [1632, 0]
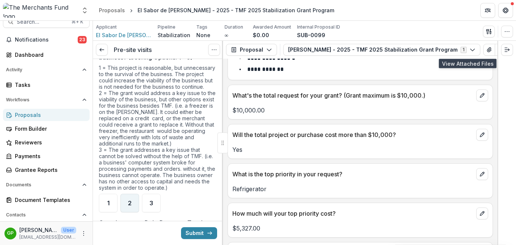
click at [127, 203] on div "2" at bounding box center [129, 203] width 19 height 19
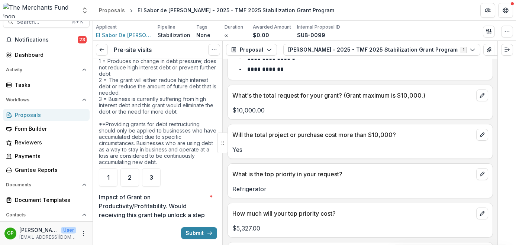
scroll to position [1861, 0]
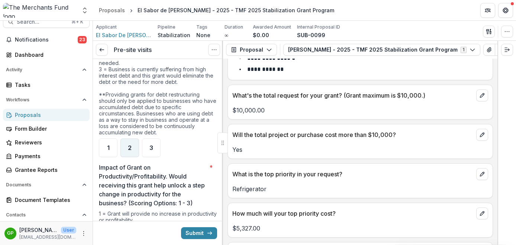
click at [132, 146] on div "2" at bounding box center [129, 148] width 19 height 19
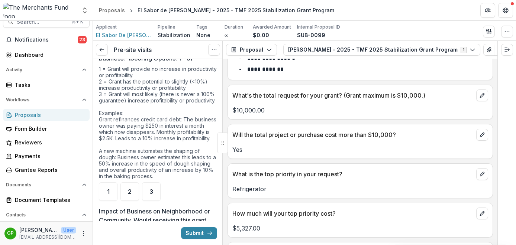
scroll to position [2009, 0]
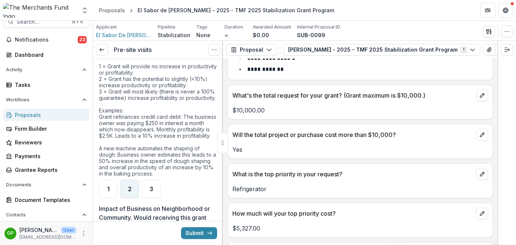
click at [134, 198] on div "2" at bounding box center [129, 189] width 19 height 19
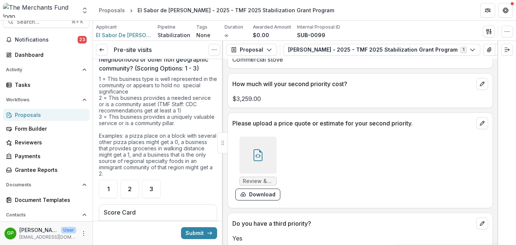
scroll to position [2188, 0]
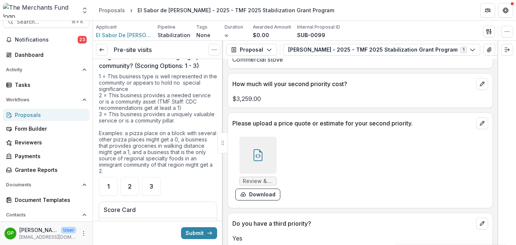
click at [171, 114] on div "1 = This business type is well represented in the community or appears to hold …" at bounding box center [158, 125] width 118 height 104
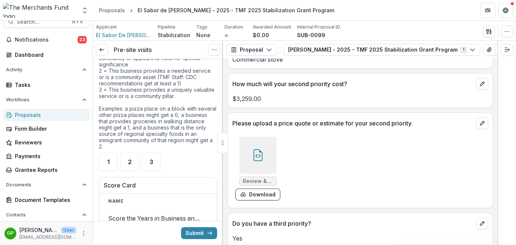
scroll to position [2214, 0]
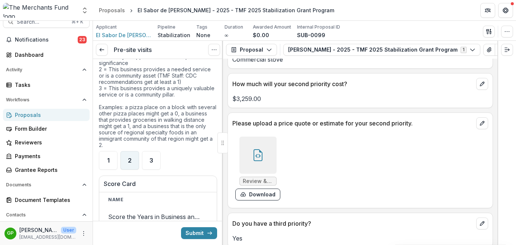
click at [135, 170] on div "2" at bounding box center [129, 160] width 19 height 19
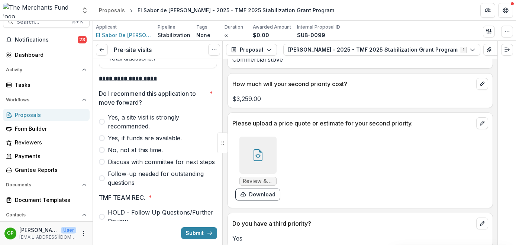
scroll to position [2509, 0]
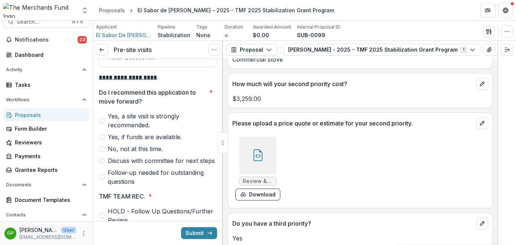
click at [104, 140] on span at bounding box center [102, 137] width 6 height 6
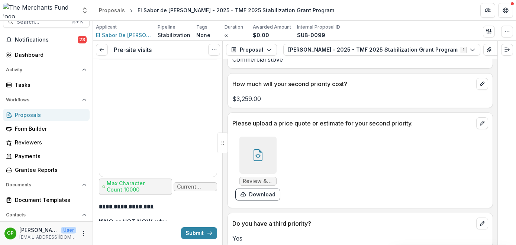
scroll to position [2747, 0]
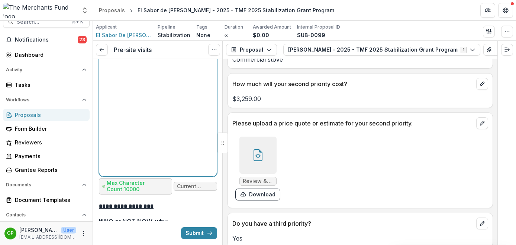
click at [155, 70] on p at bounding box center [158, 66] width 112 height 8
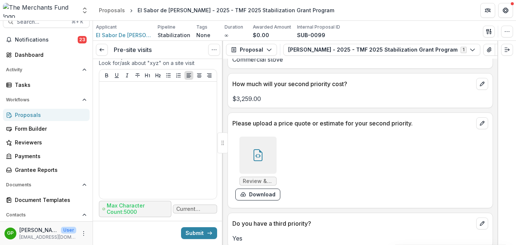
scroll to position [3278, 0]
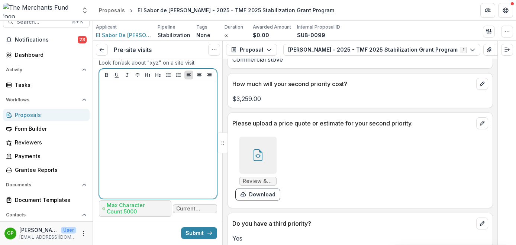
click at [179, 135] on div at bounding box center [158, 140] width 112 height 112
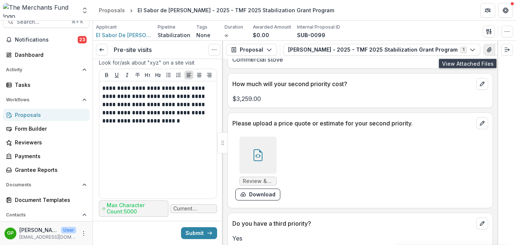
click at [487, 50] on icon "View Attached Files" at bounding box center [489, 50] width 4 height 4
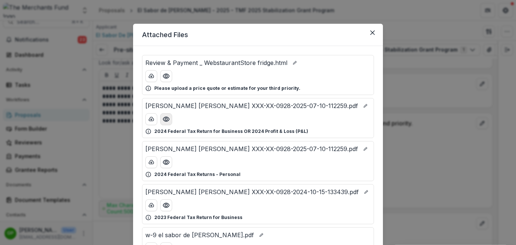
click at [166, 119] on circle "Preview JOHN CUERO MARY SOTO XXX-XX-0928-2025-07-10-112259.pdf" at bounding box center [166, 119] width 2 height 2
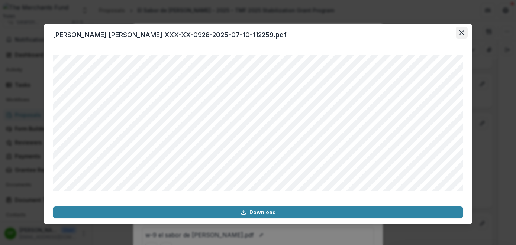
click at [458, 32] on button "Close" at bounding box center [462, 33] width 12 height 12
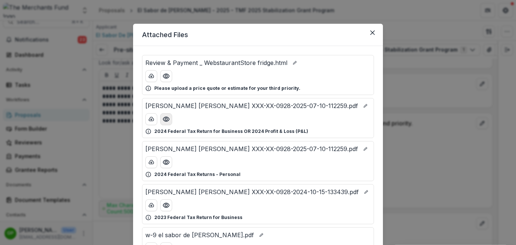
click at [163, 122] on icon "Preview JOHN CUERO MARY SOTO XXX-XX-0928-2025-07-10-112259.pdf" at bounding box center [165, 119] width 7 height 7
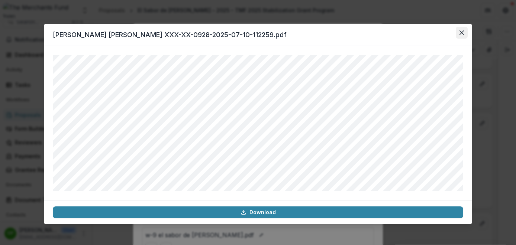
click at [464, 33] on button "Close" at bounding box center [462, 33] width 12 height 12
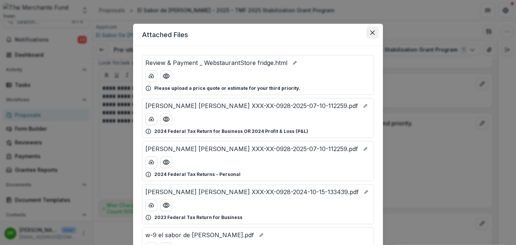
click at [374, 33] on button "Close" at bounding box center [373, 33] width 12 height 12
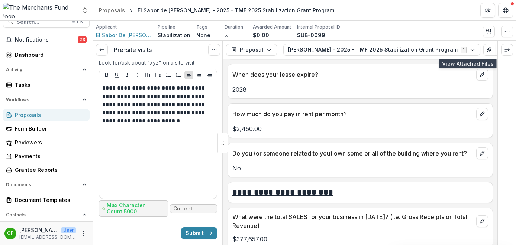
scroll to position [2430, 0]
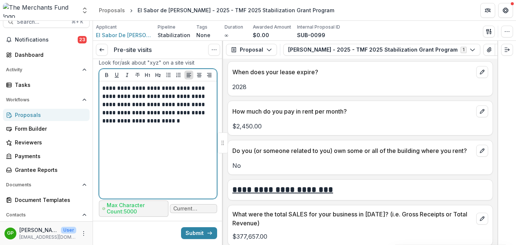
click at [191, 125] on p "**********" at bounding box center [156, 104] width 109 height 41
click at [137, 133] on p "**********" at bounding box center [156, 108] width 109 height 49
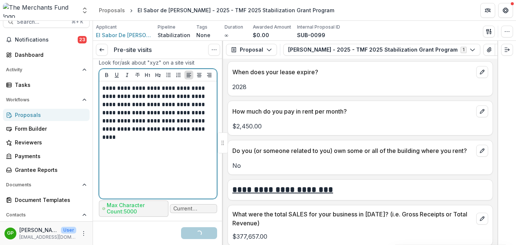
click at [208, 133] on p "**********" at bounding box center [156, 108] width 109 height 49
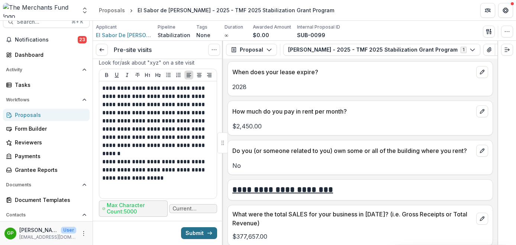
click at [196, 232] on button "Submit" at bounding box center [199, 233] width 36 height 12
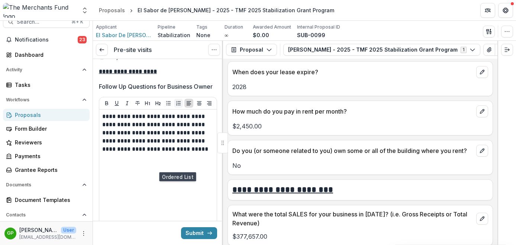
scroll to position [2605, 0]
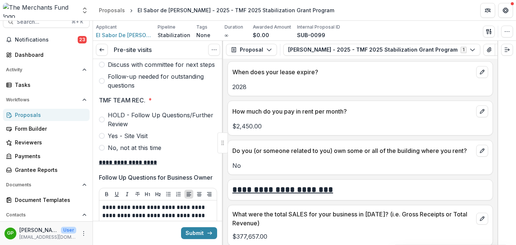
click at [102, 123] on span at bounding box center [102, 120] width 6 height 6
click at [104, 139] on span at bounding box center [102, 136] width 6 height 6
click at [101, 129] on label "HOLD - Follow Up Questions/Further Review" at bounding box center [158, 120] width 118 height 18
click at [198, 230] on button "Submit" at bounding box center [199, 233] width 36 height 12
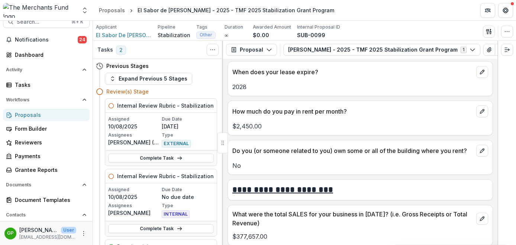
click at [42, 116] on div "Proposals" at bounding box center [49, 115] width 69 height 8
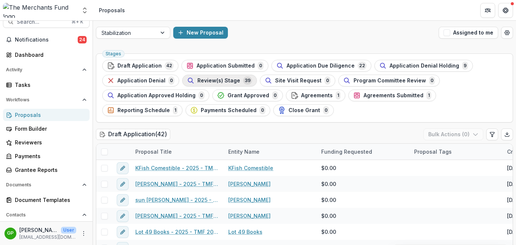
click at [207, 80] on span "Review(s) Stage" at bounding box center [218, 81] width 43 height 6
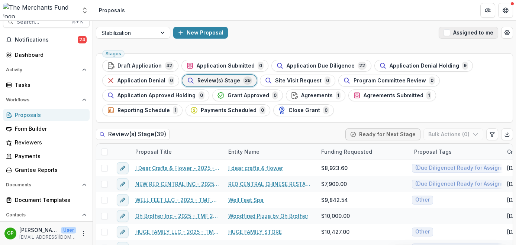
click at [446, 35] on span "button" at bounding box center [446, 32] width 7 height 7
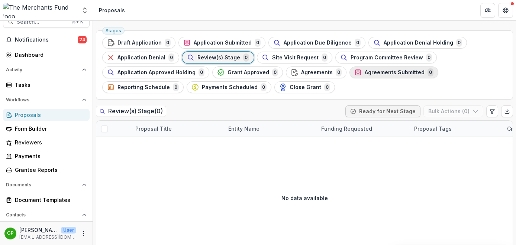
scroll to position [29, 0]
